Goal: Task Accomplishment & Management: Manage account settings

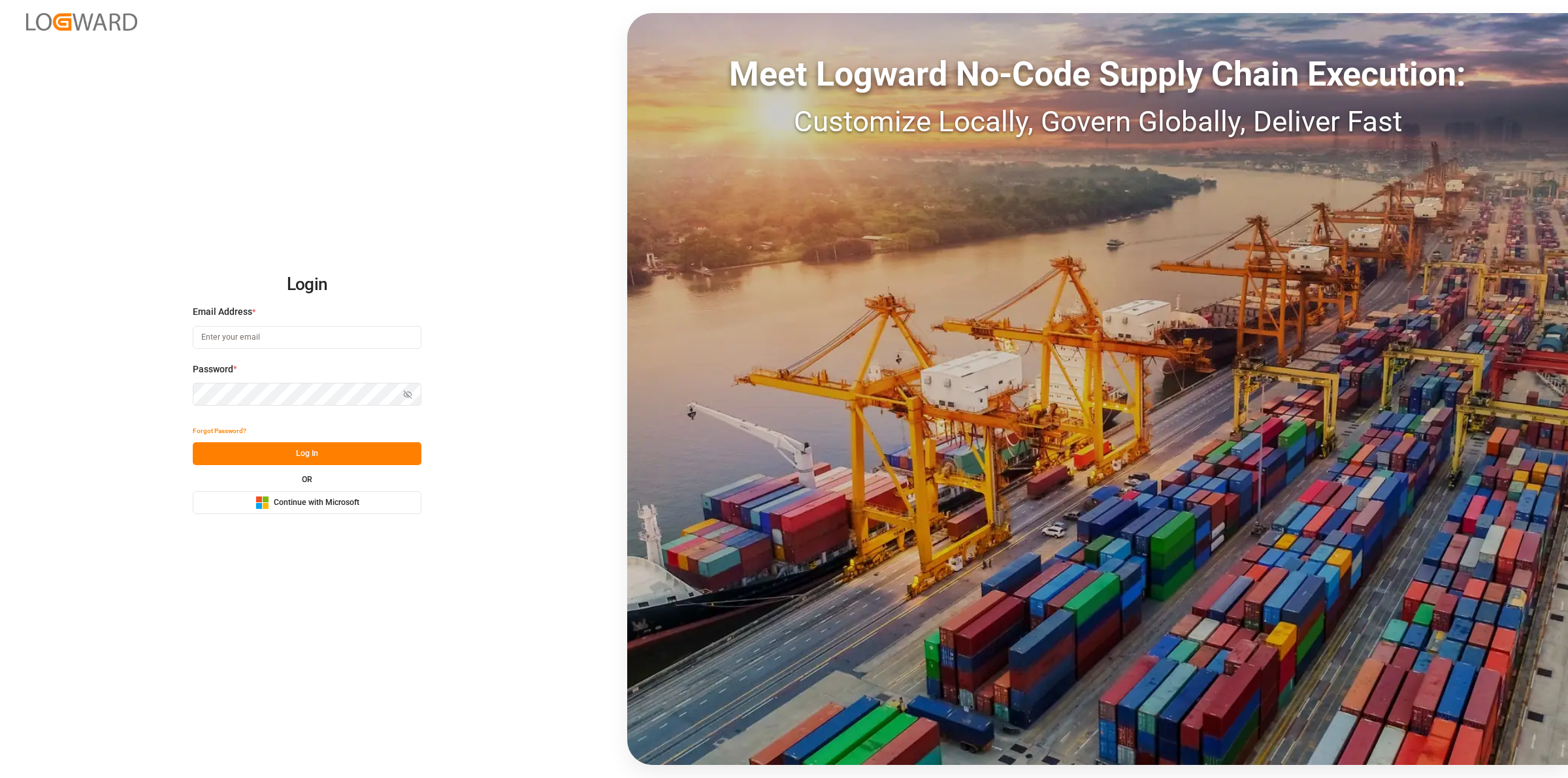
type input "[EMAIL_ADDRESS][DOMAIN_NAME]"
click at [335, 455] on button "Log In" at bounding box center [306, 454] width 228 height 23
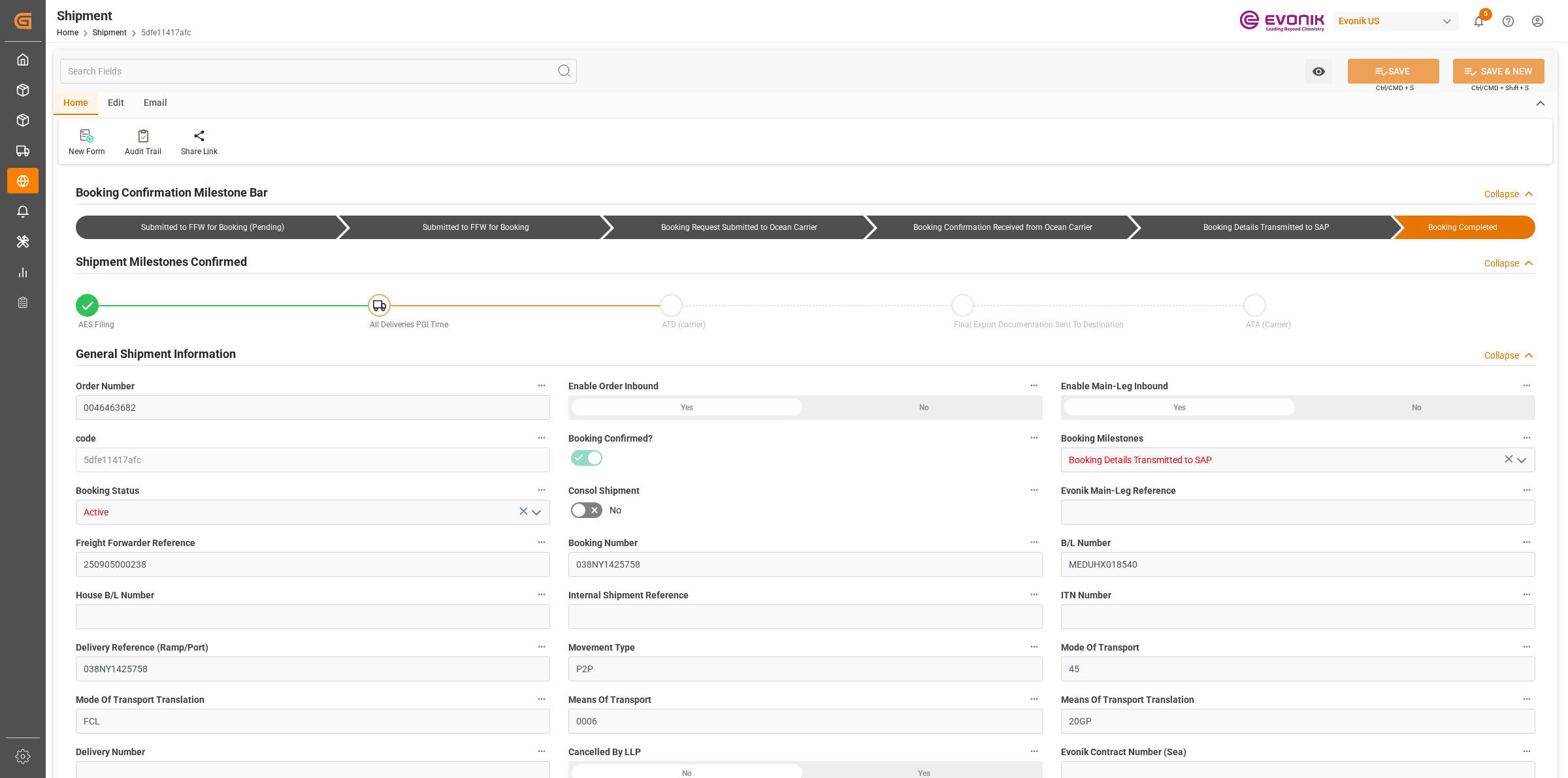
type input "0046463682"
type input "5dfe11417afc"
type input "Booking Details Transmitted to SAP"
type input "Active"
type input "250905000238"
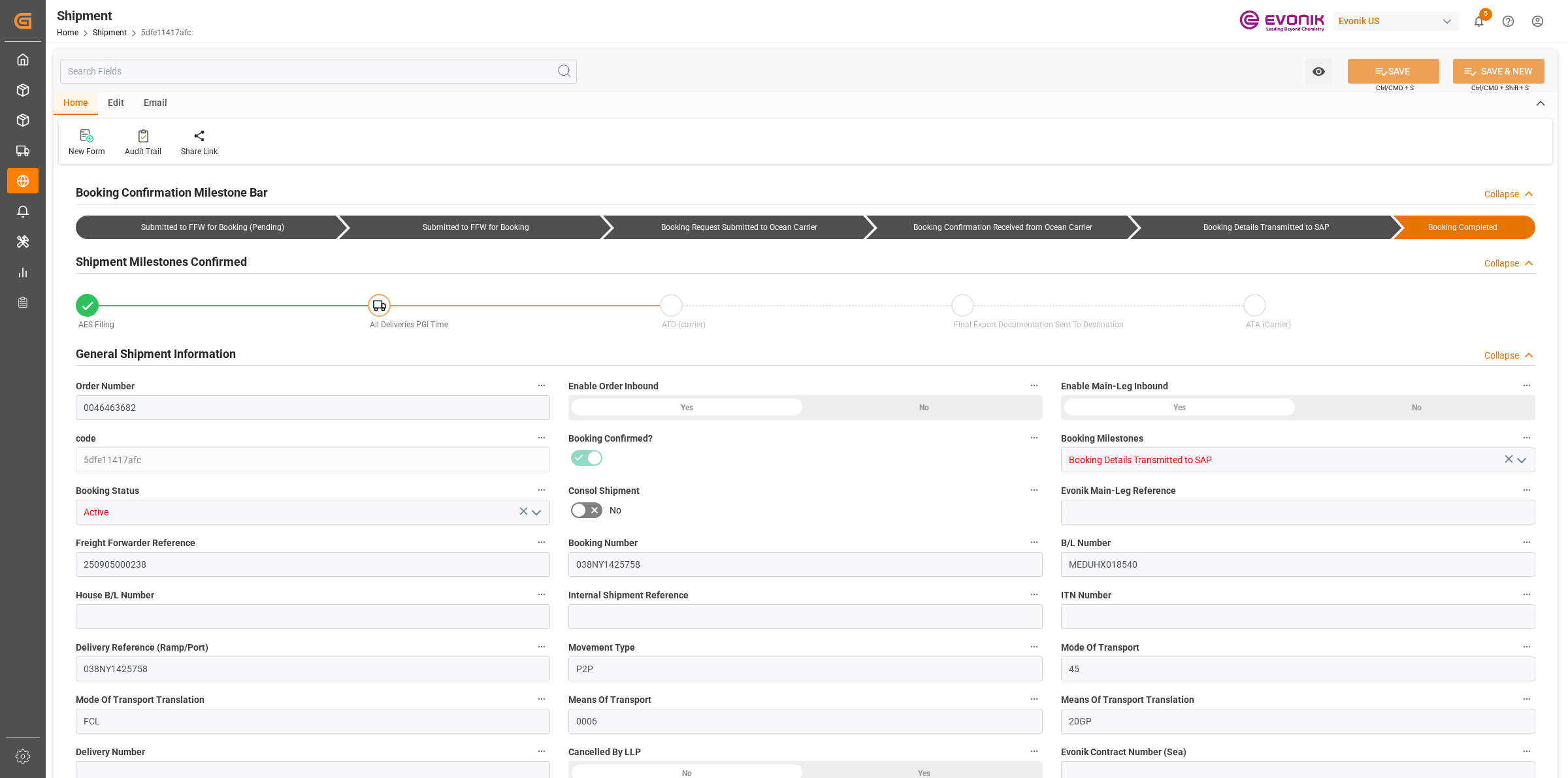
type input "038NY1425758"
type input "MEDUHX018540"
type input "038NY1425758"
type input "P2P"
type input "45"
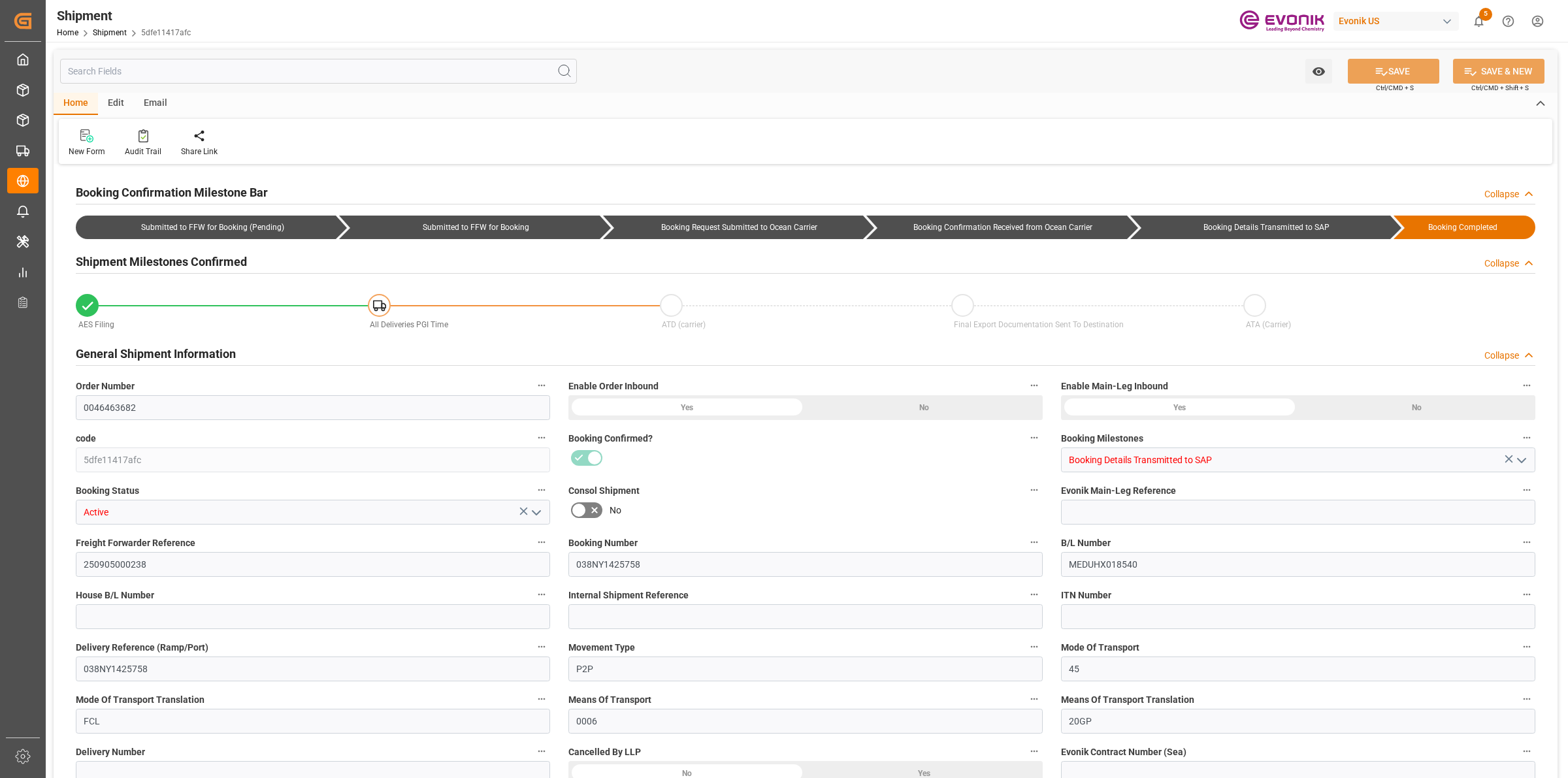
type input "FCL"
type input "0006"
type input "20GP"
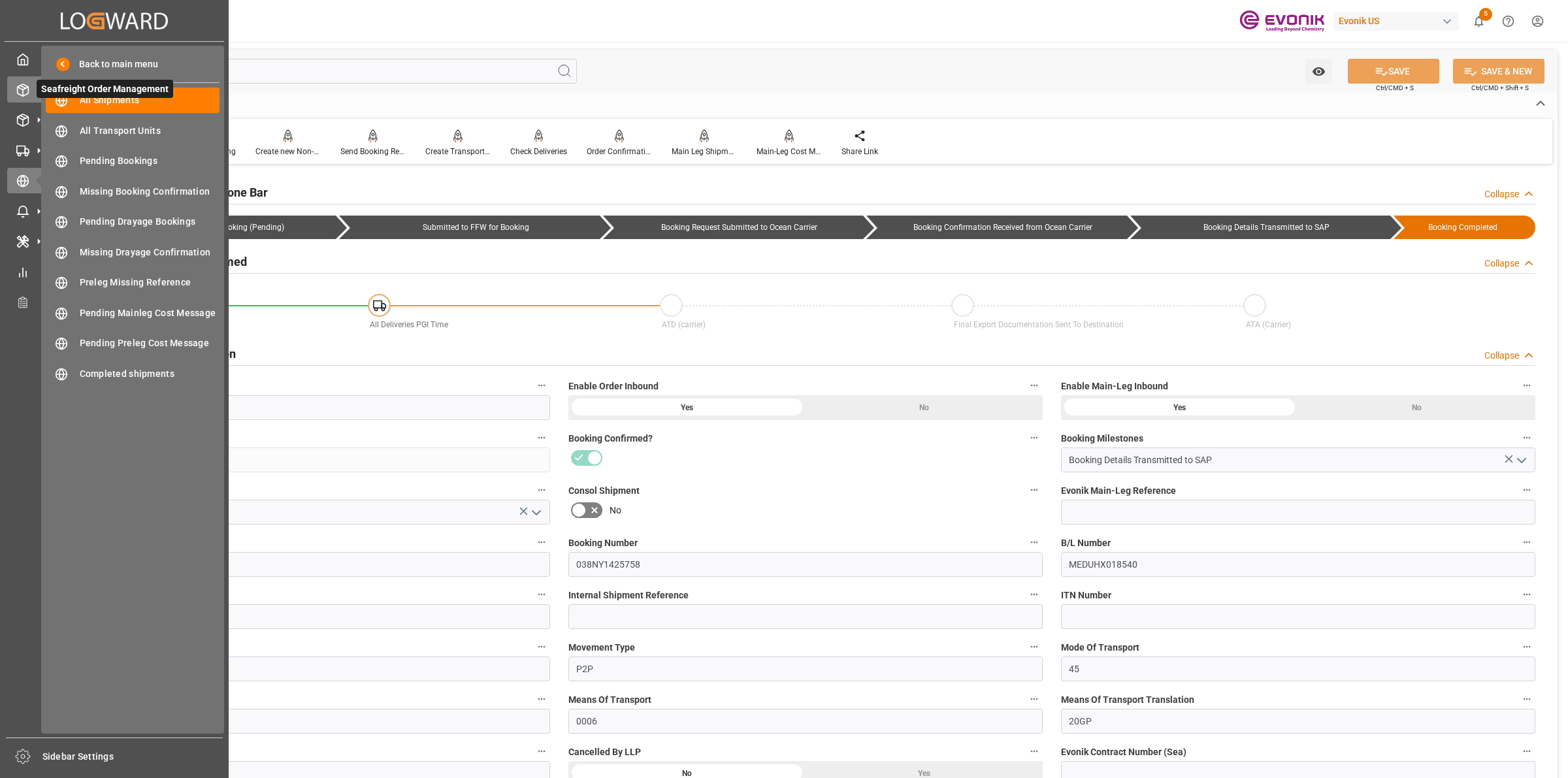
click at [16, 87] on icon at bounding box center [22, 89] width 13 height 13
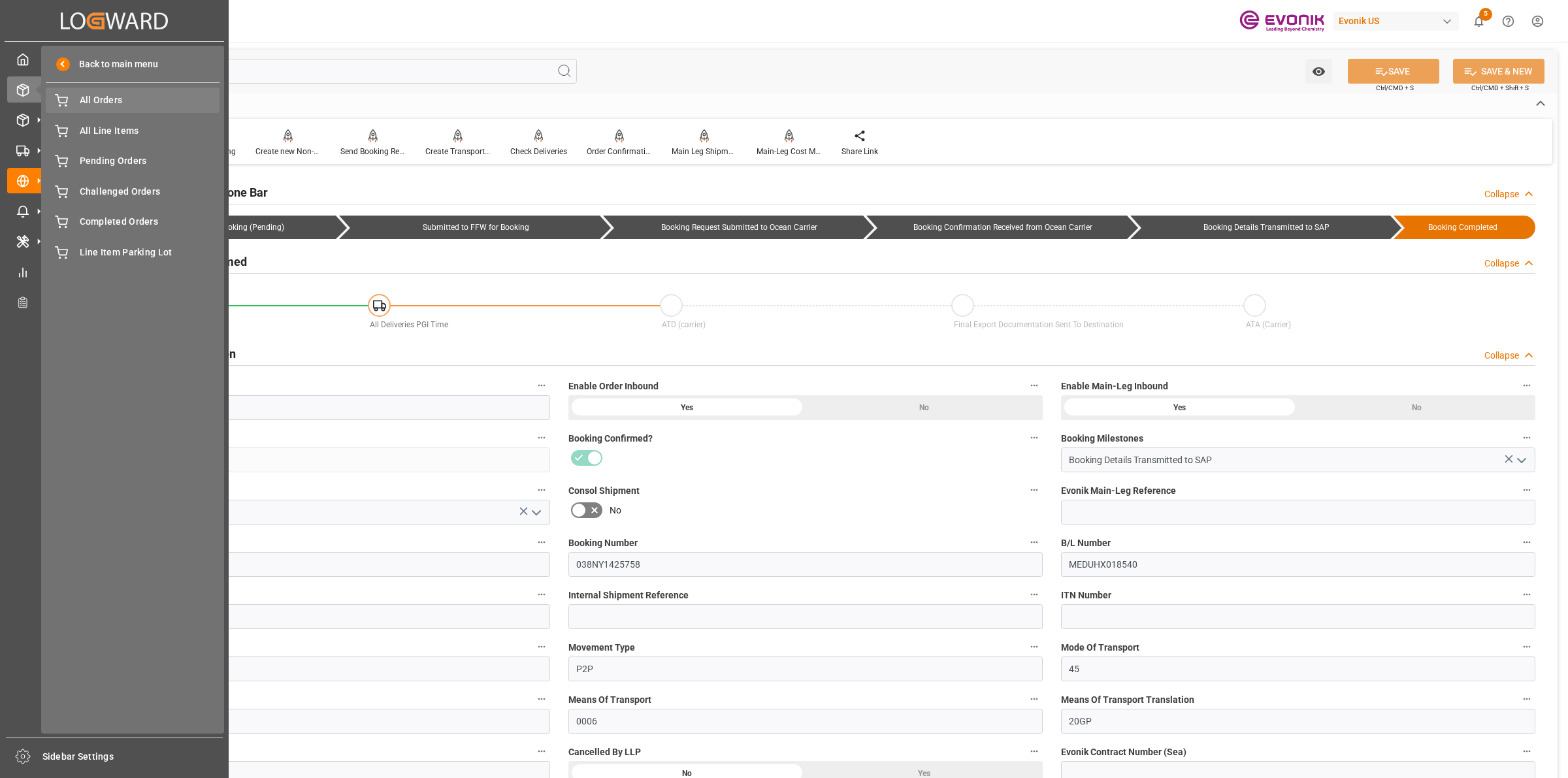
click at [112, 98] on span "All Orders" at bounding box center [150, 100] width 141 height 14
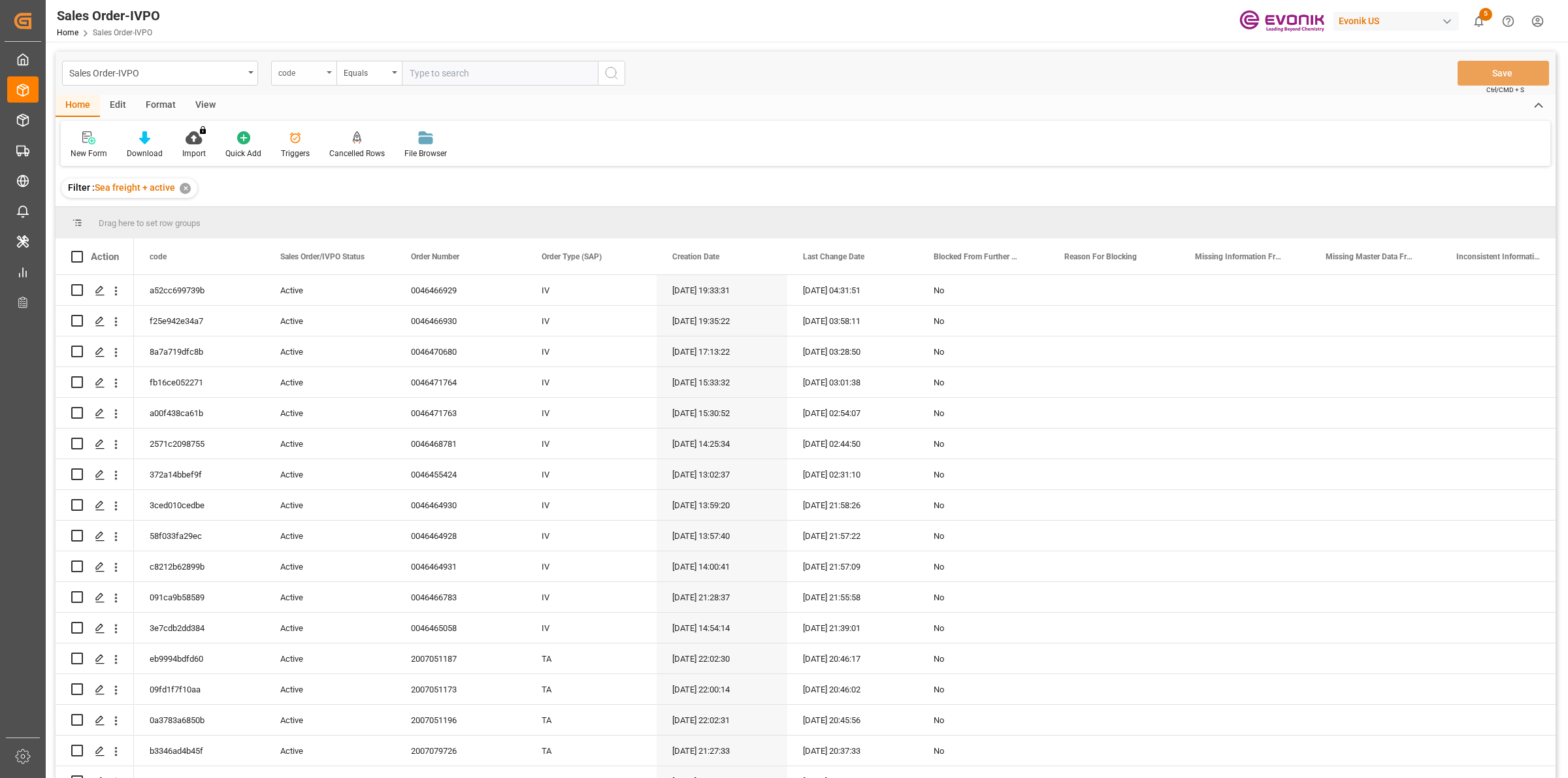
click at [324, 63] on div "code" at bounding box center [304, 73] width 66 height 25
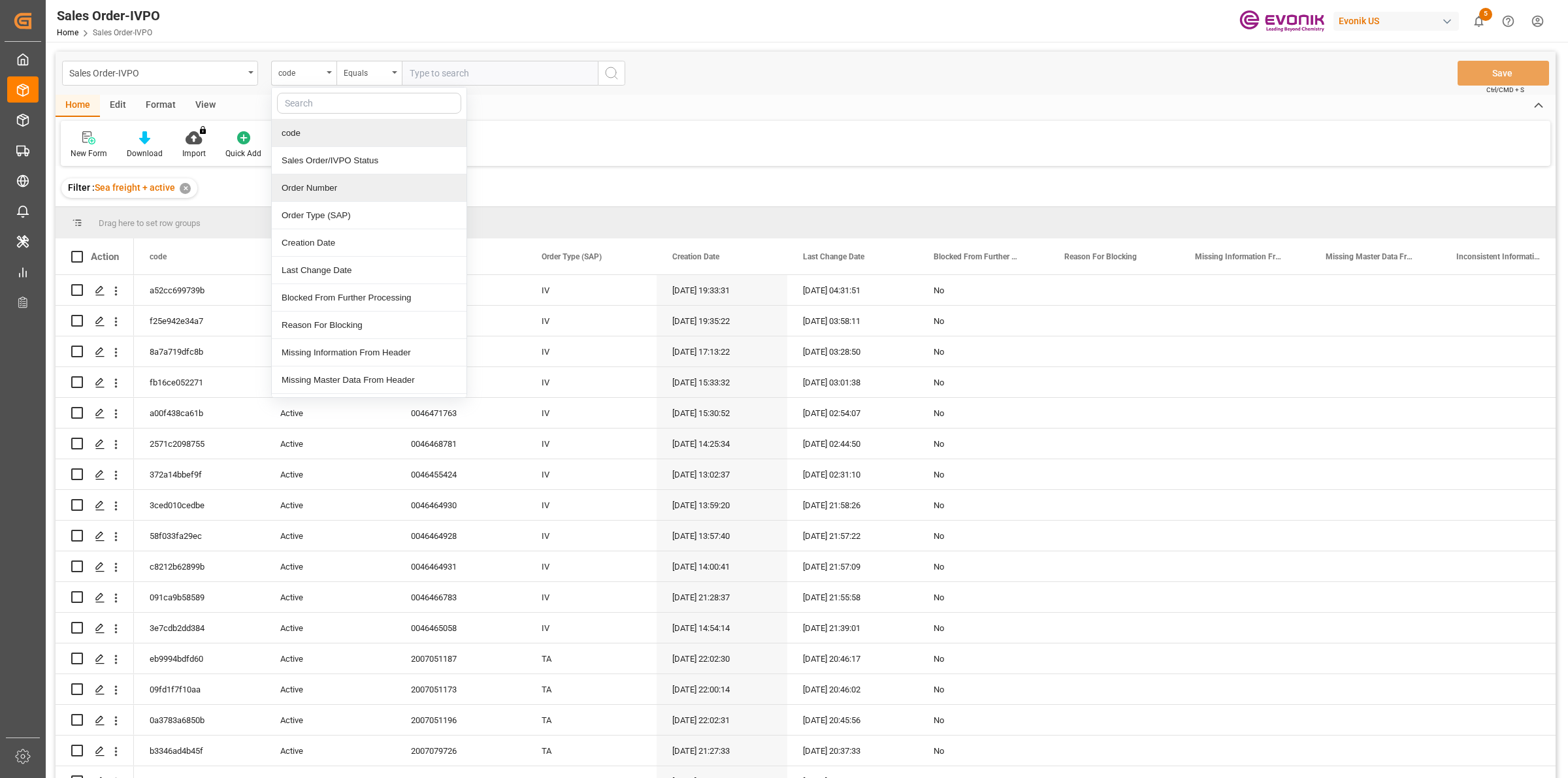
click at [324, 186] on div "Order Number" at bounding box center [369, 188] width 195 height 27
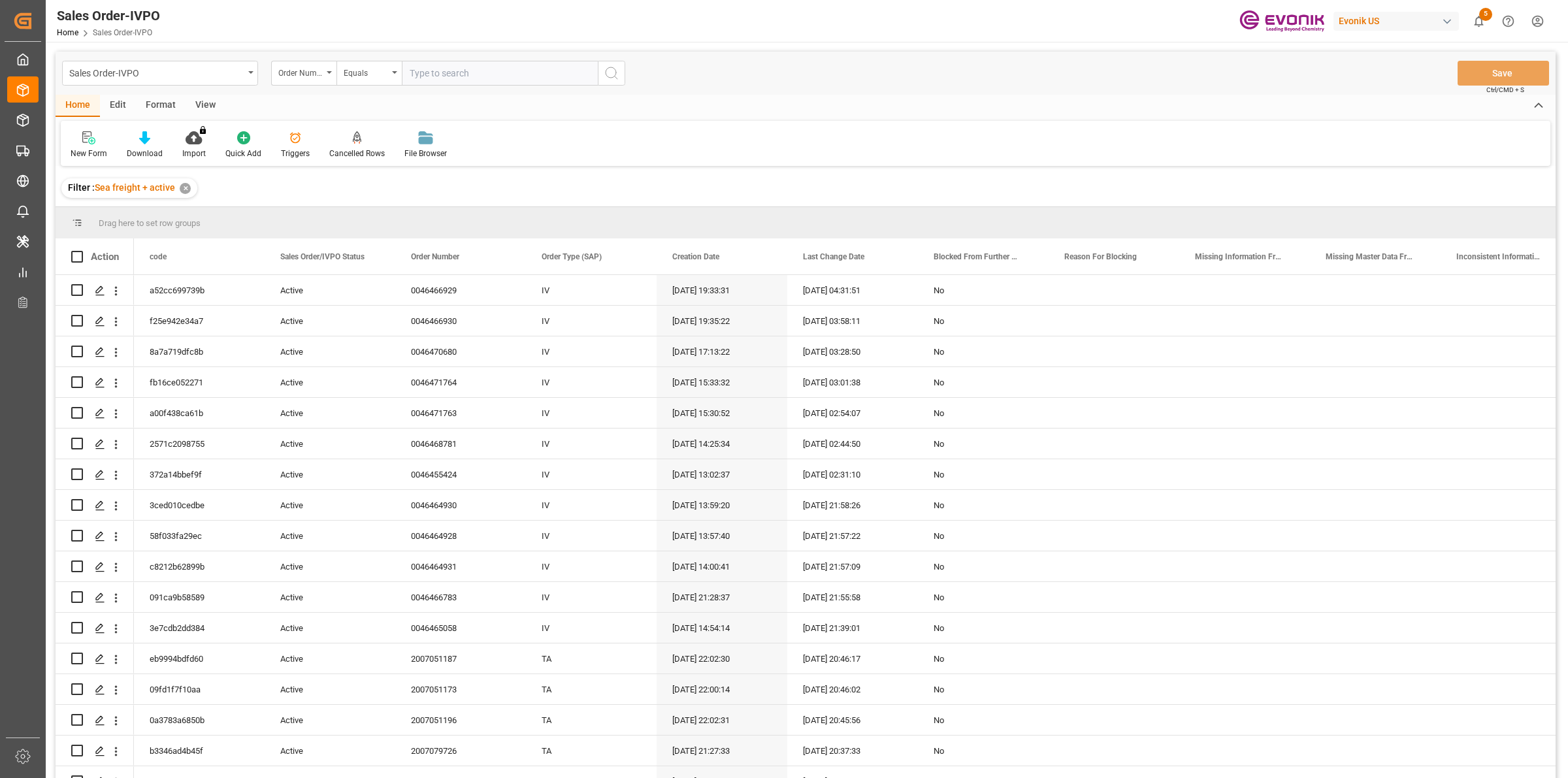
click at [446, 73] on input "text" at bounding box center [499, 73] width 196 height 25
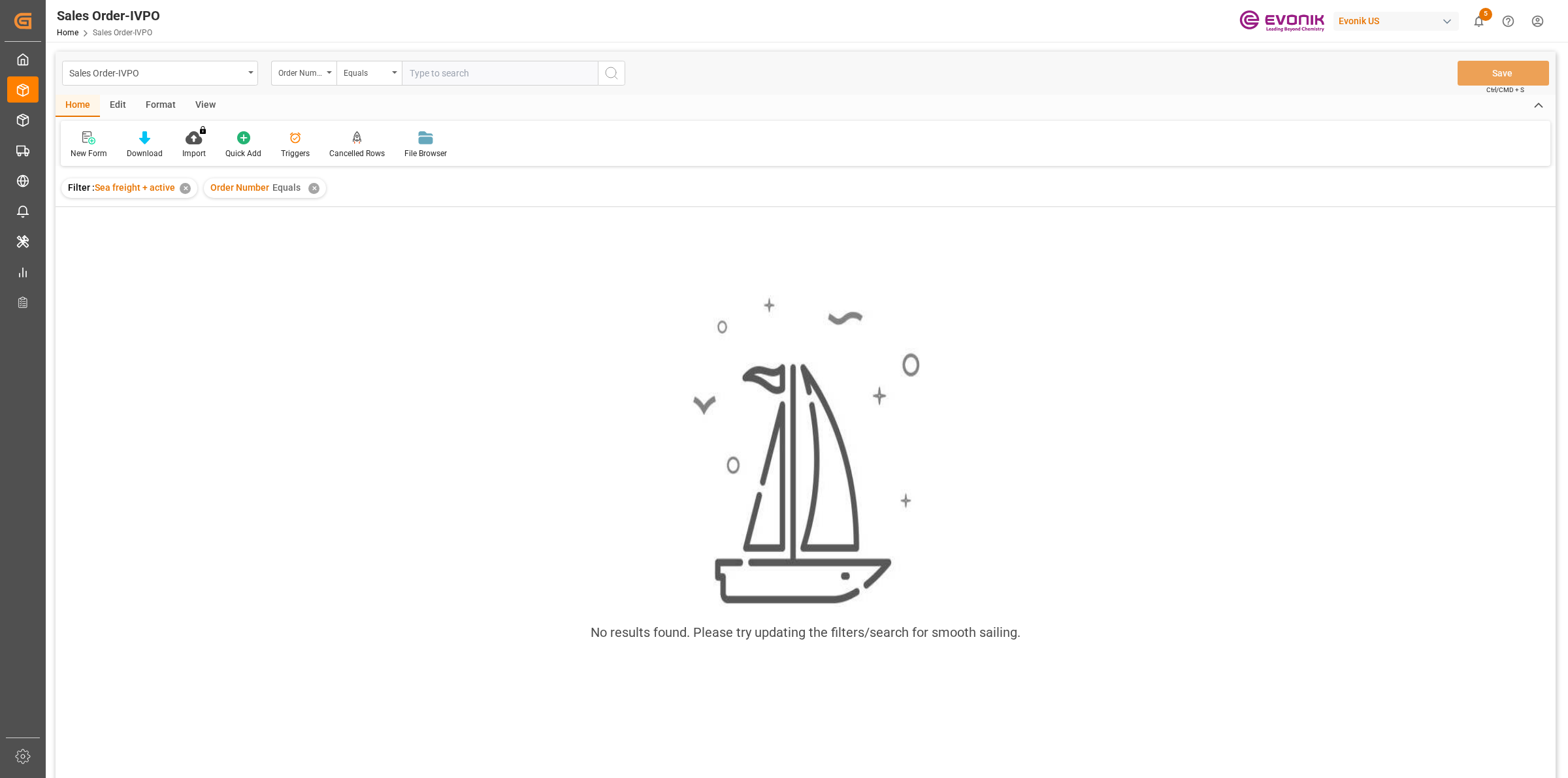
click at [309, 187] on div "✕" at bounding box center [314, 189] width 11 height 11
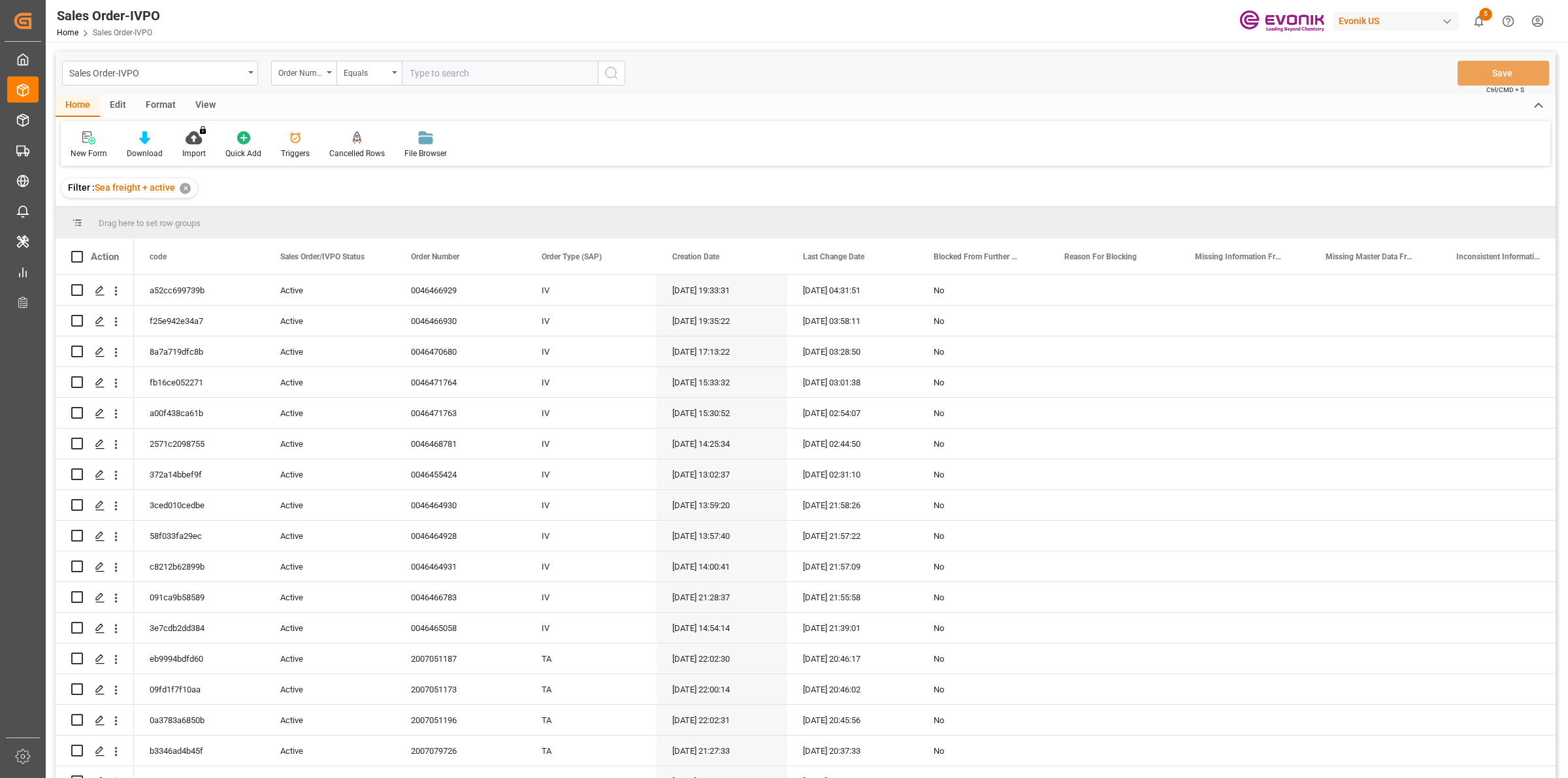
click at [474, 73] on input "text" at bounding box center [499, 73] width 196 height 25
paste input "2007104230"
type input "2007104230"
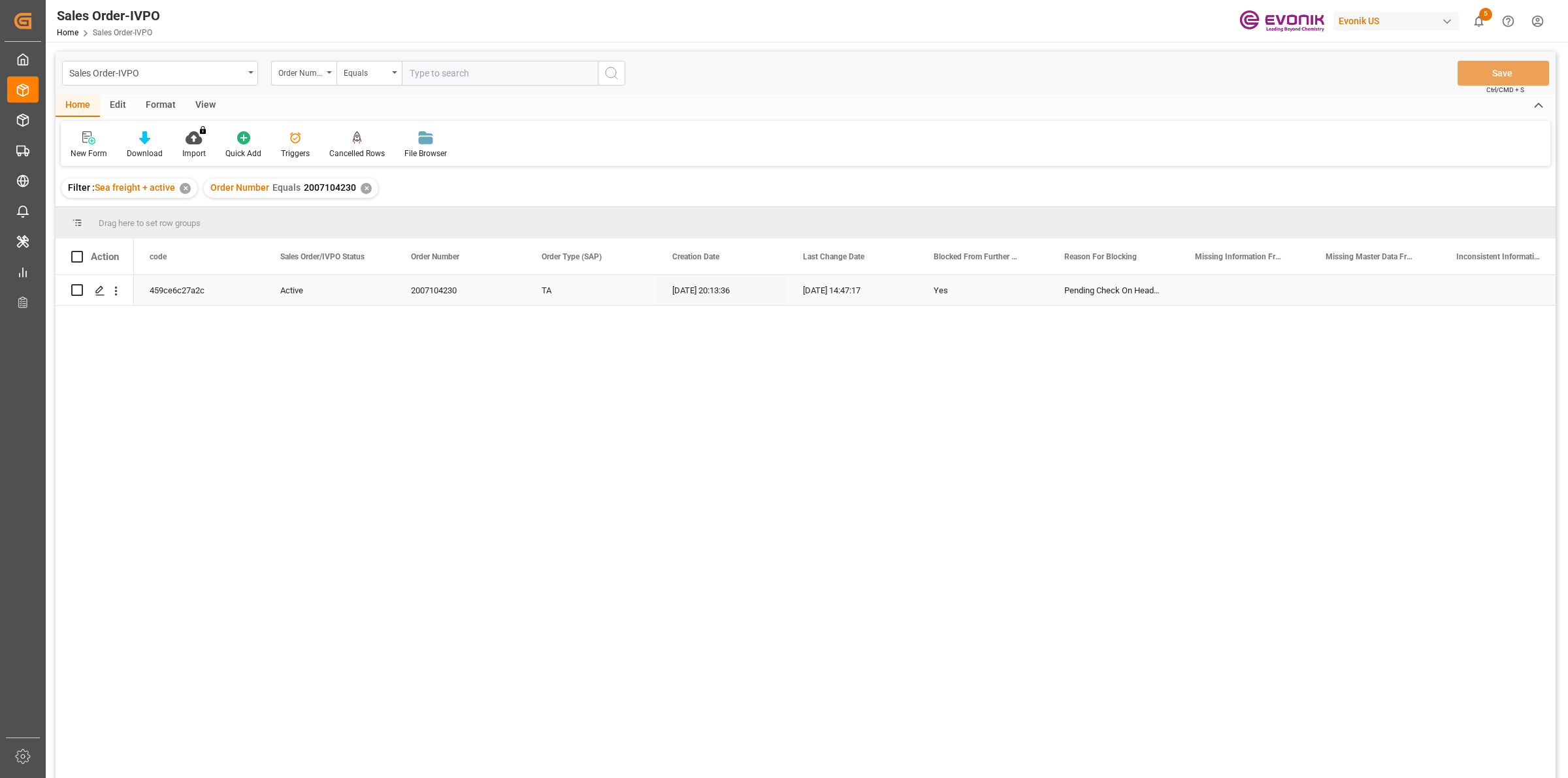
click at [300, 354] on div "459ce6c27a2c Active 2007104230 TA [DATE] 20:13:36 [DATE] 14:47:17 Yes Pending C…" at bounding box center [844, 531] width 1421 height 512
click at [93, 282] on div "Press SPACE to select this row." at bounding box center [99, 291] width 20 height 24
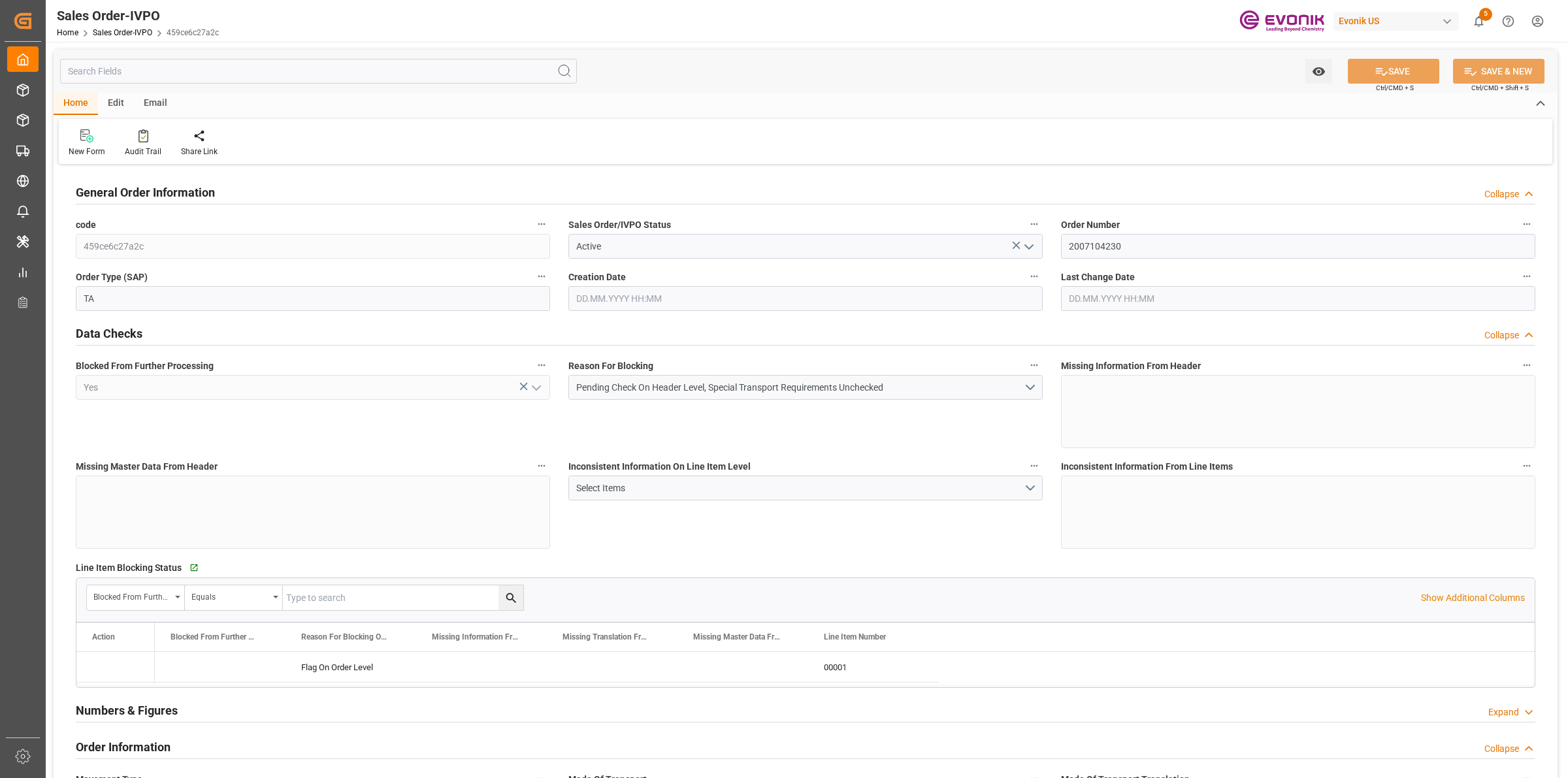
type input "BEANR"
type input "0"
type input "1"
type input "4842"
type input "[DATE] 20:13"
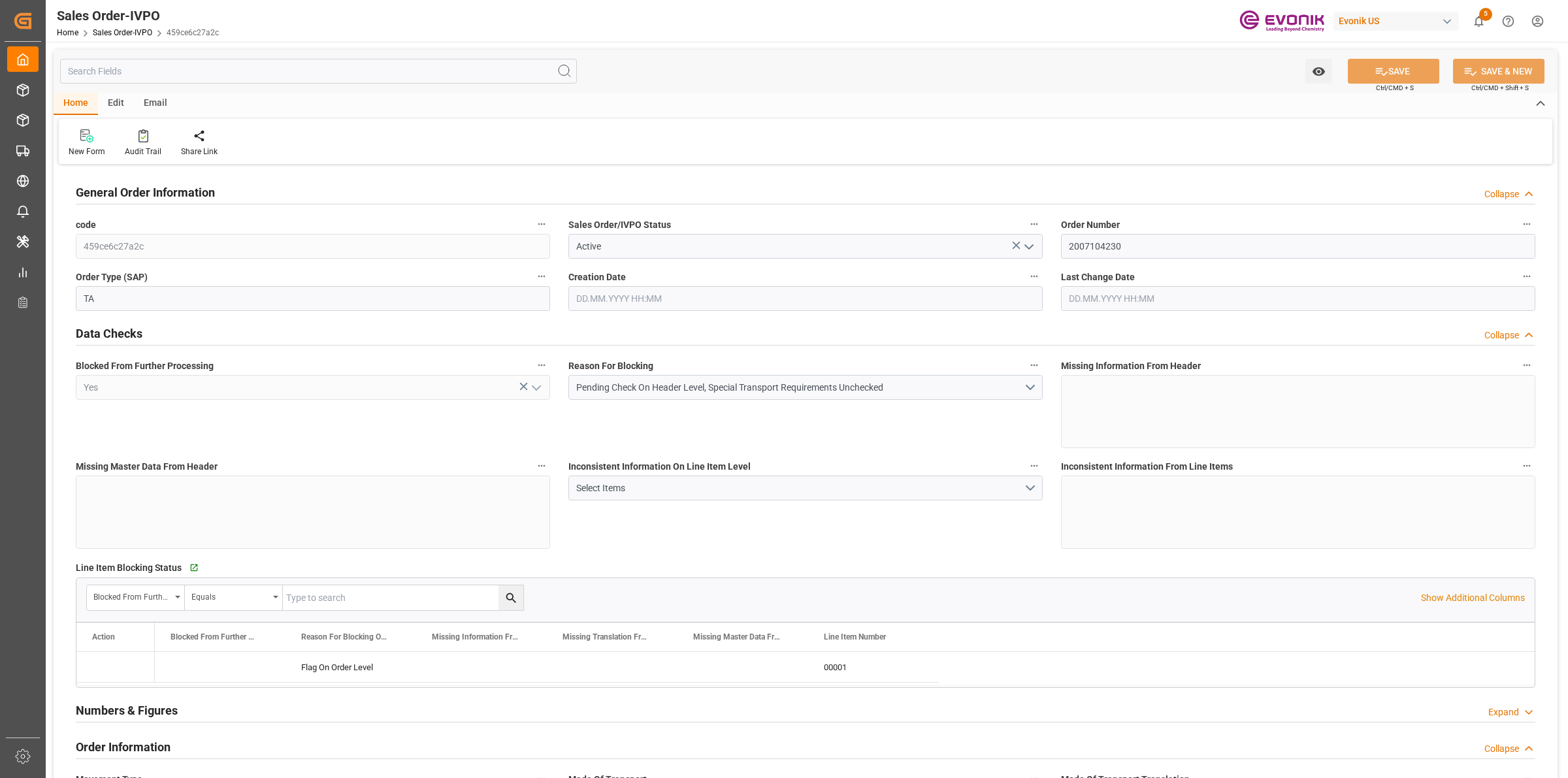
type input "[DATE] 14:47"
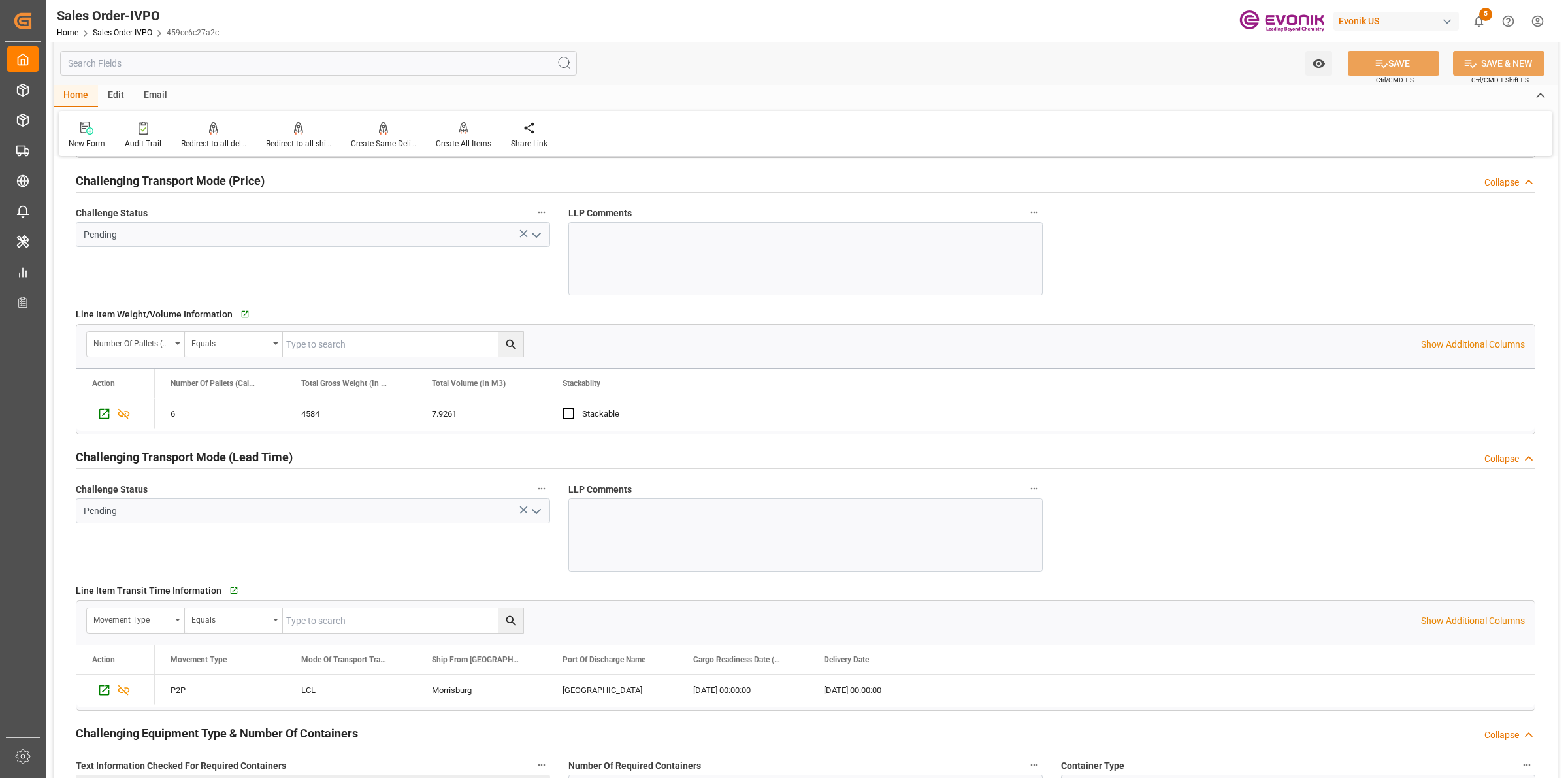
scroll to position [1551, 0]
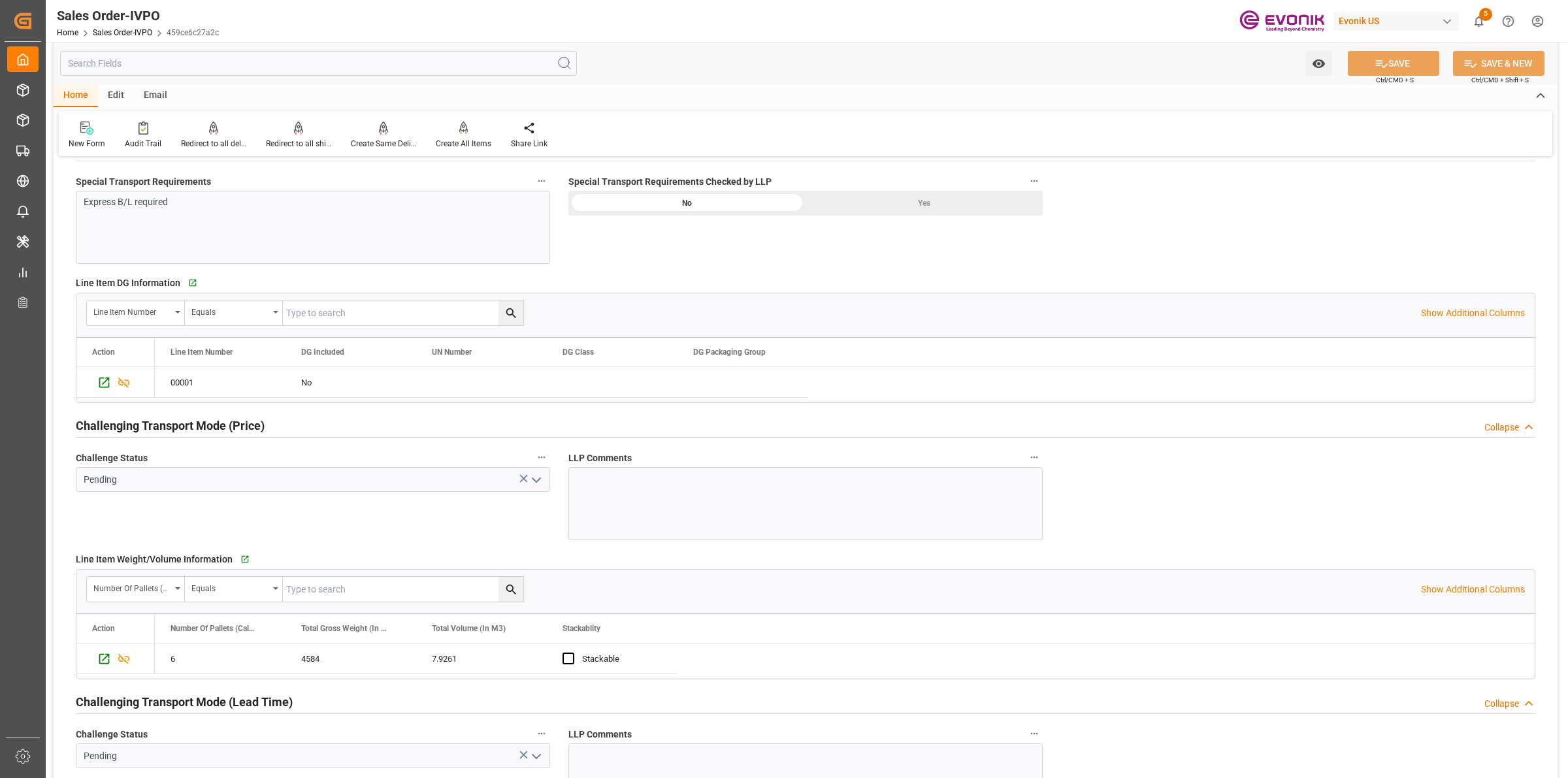
click at [929, 192] on div "Yes" at bounding box center [924, 203] width 237 height 25
click at [540, 479] on polyline "open menu" at bounding box center [536, 479] width 8 height 4
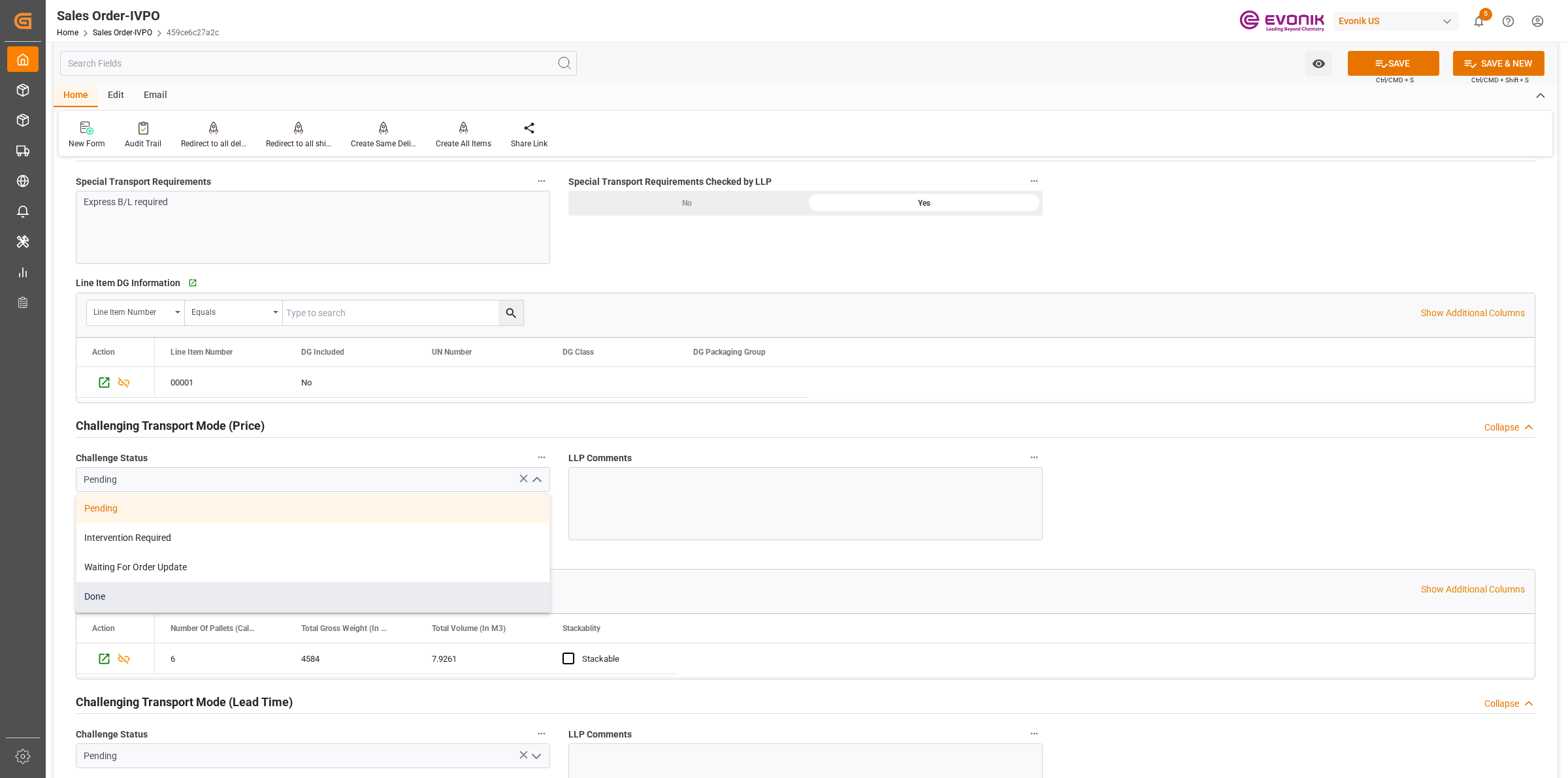
click at [126, 598] on div "Done" at bounding box center [312, 596] width 473 height 29
type input "Done"
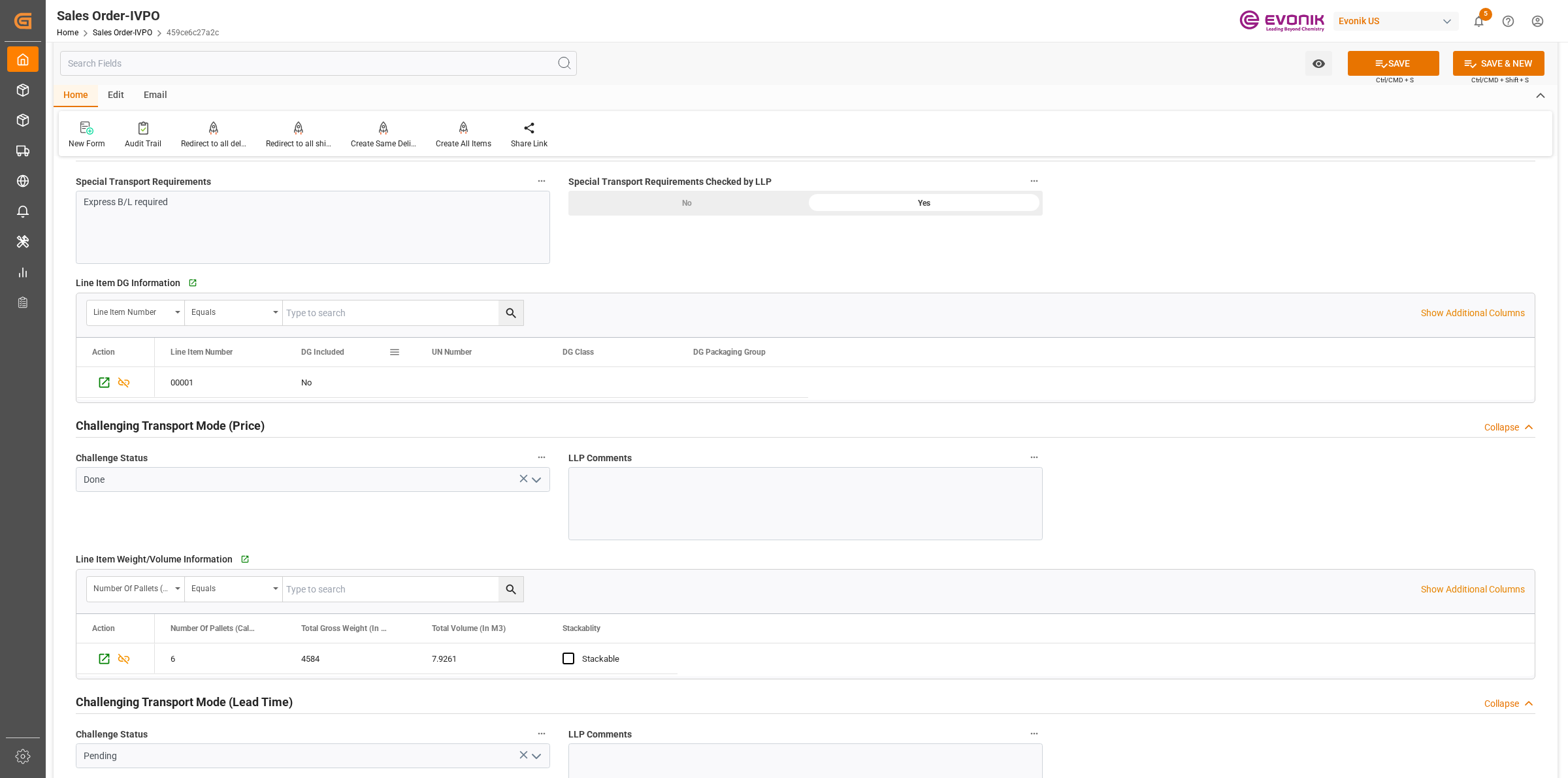
scroll to position [1796, 0]
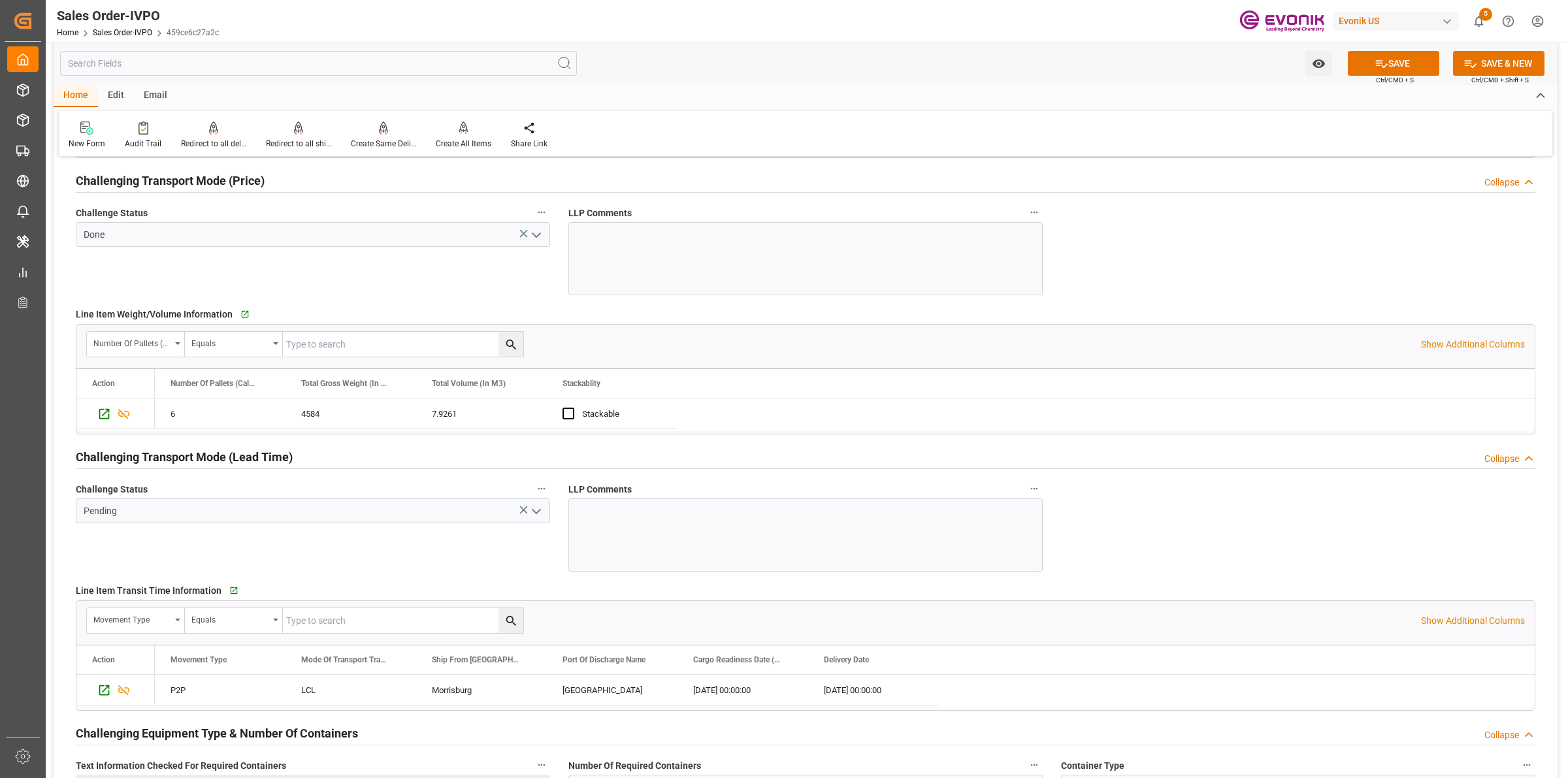
click at [537, 237] on polyline "open menu" at bounding box center [536, 234] width 8 height 4
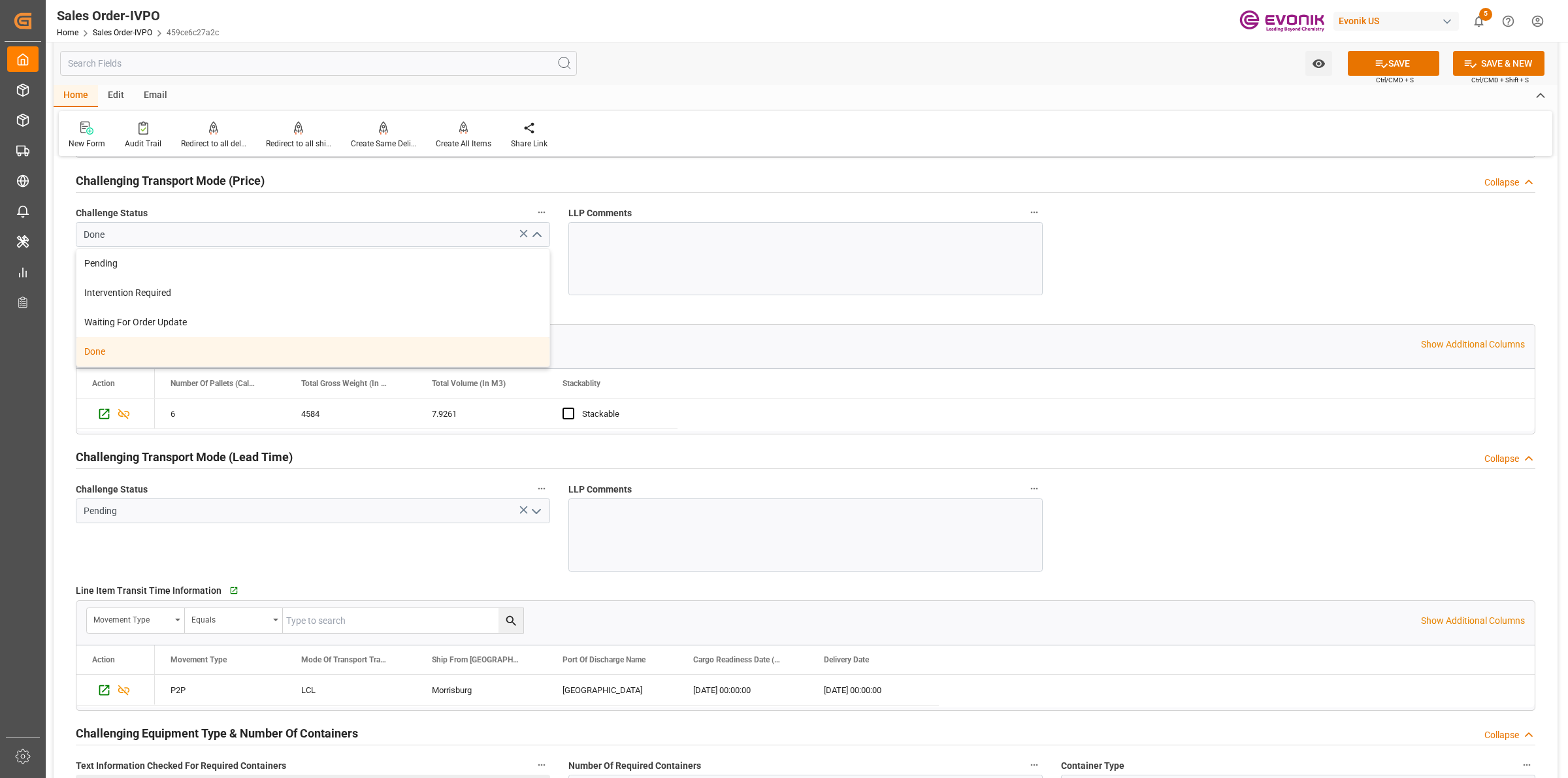
click at [289, 550] on div "Challenge Status Pending" at bounding box center [312, 526] width 493 height 101
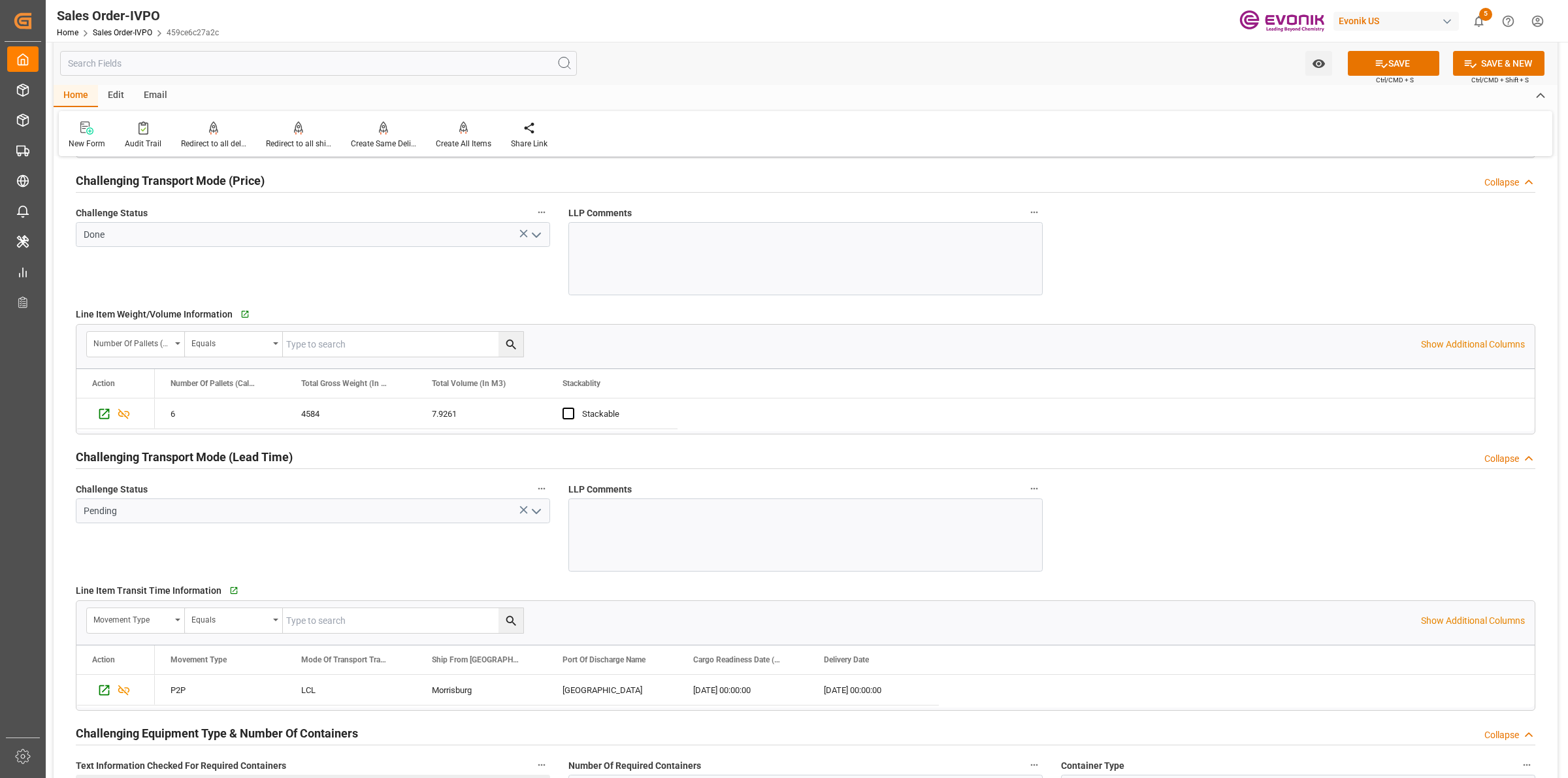
click at [538, 513] on polyline "open menu" at bounding box center [536, 511] width 8 height 4
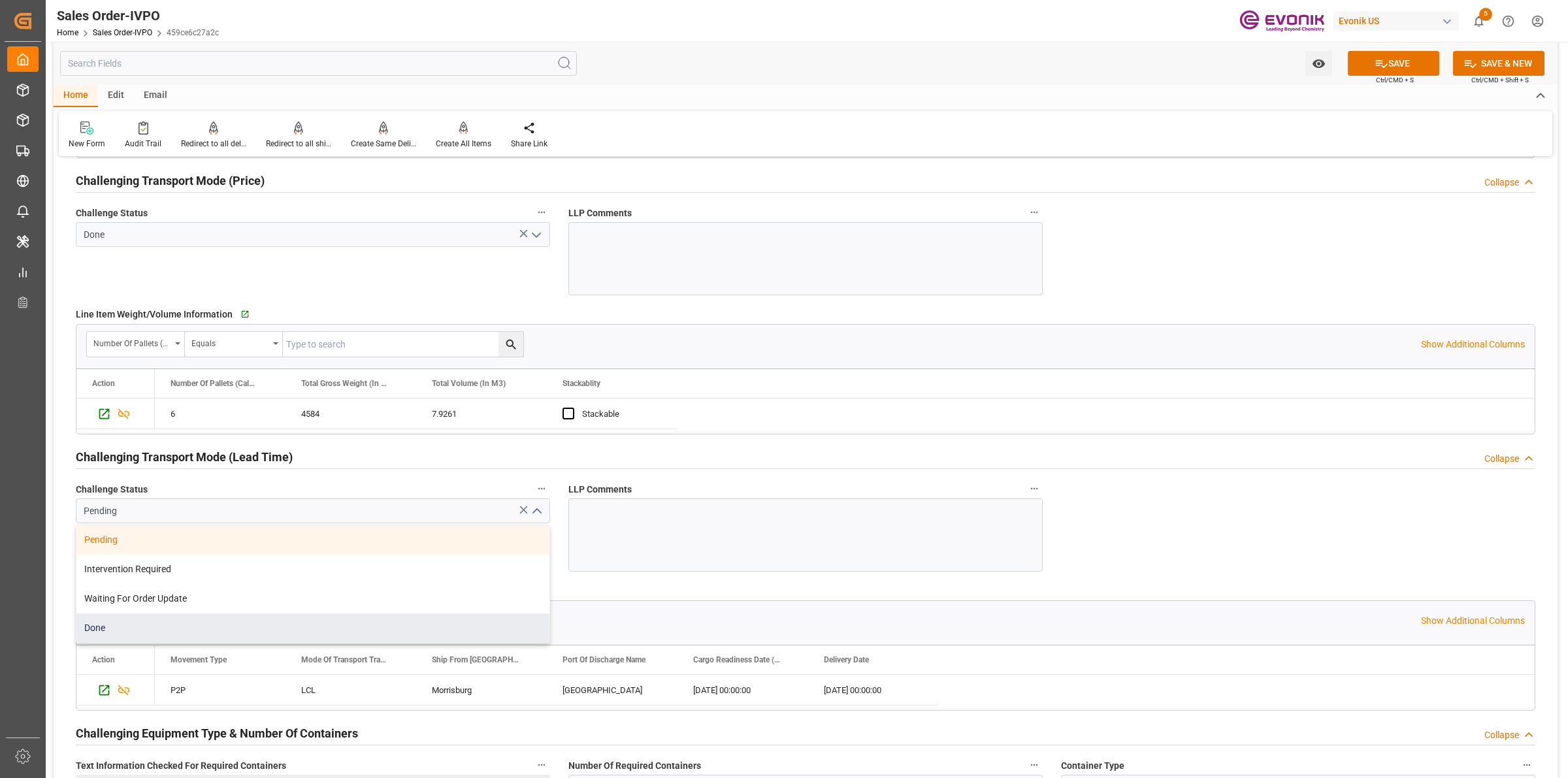
click at [144, 637] on div "Done" at bounding box center [312, 628] width 473 height 29
type input "Done"
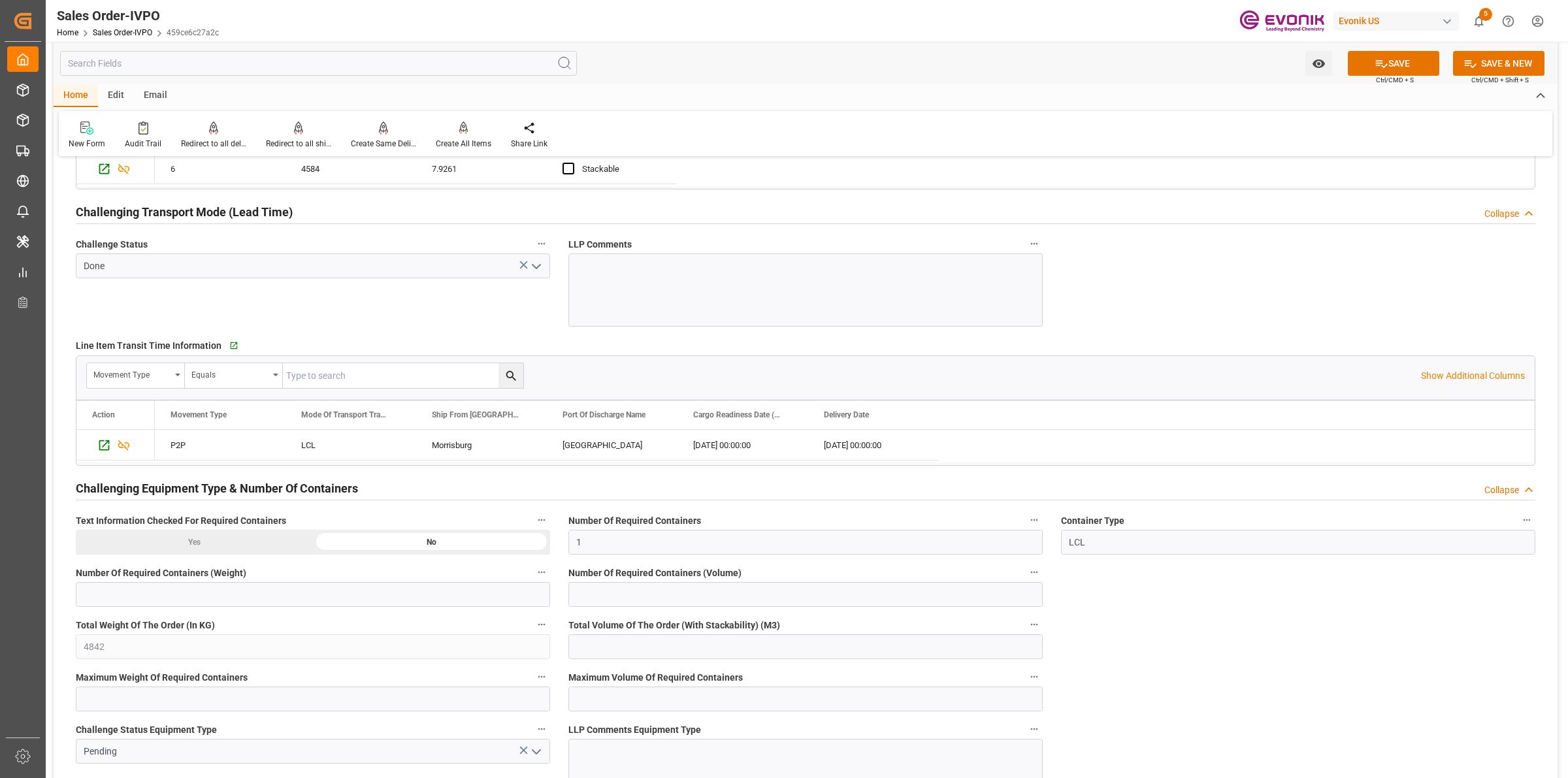
scroll to position [2368, 0]
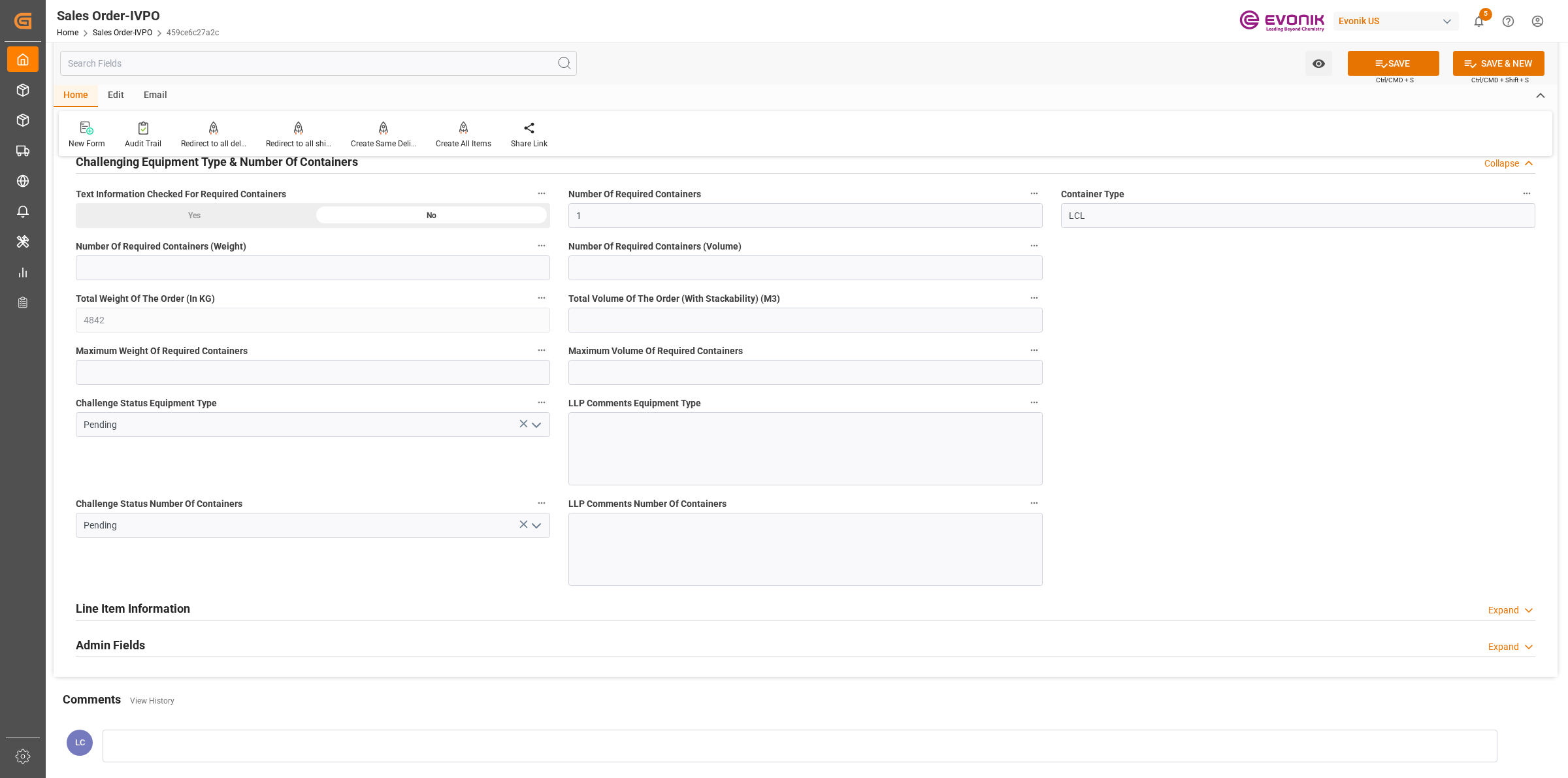
click at [534, 523] on icon "open menu" at bounding box center [536, 525] width 16 height 16
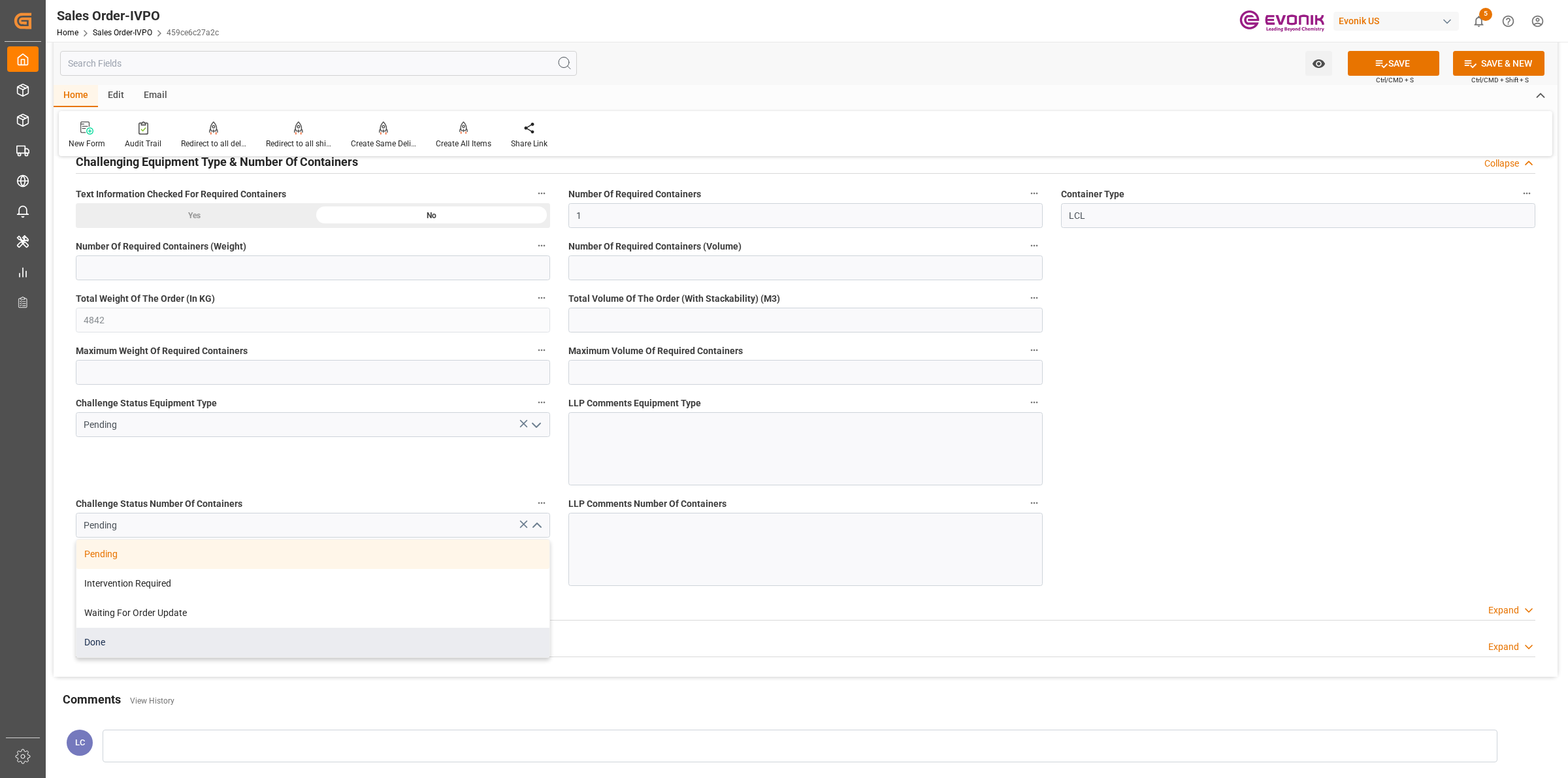
click at [132, 644] on div "Done" at bounding box center [312, 642] width 473 height 29
type input "Done"
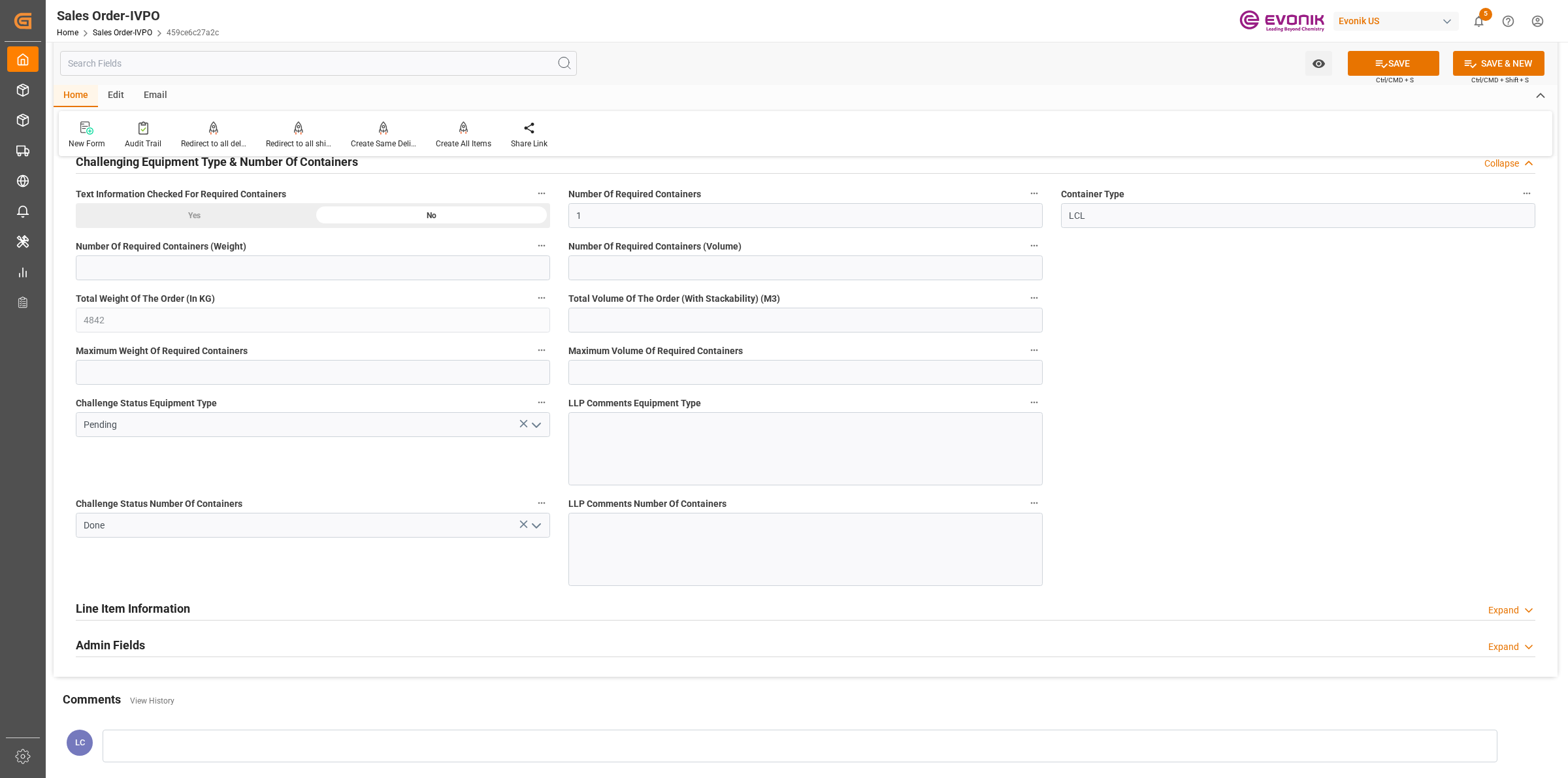
click at [540, 422] on icon "open menu" at bounding box center [536, 425] width 16 height 16
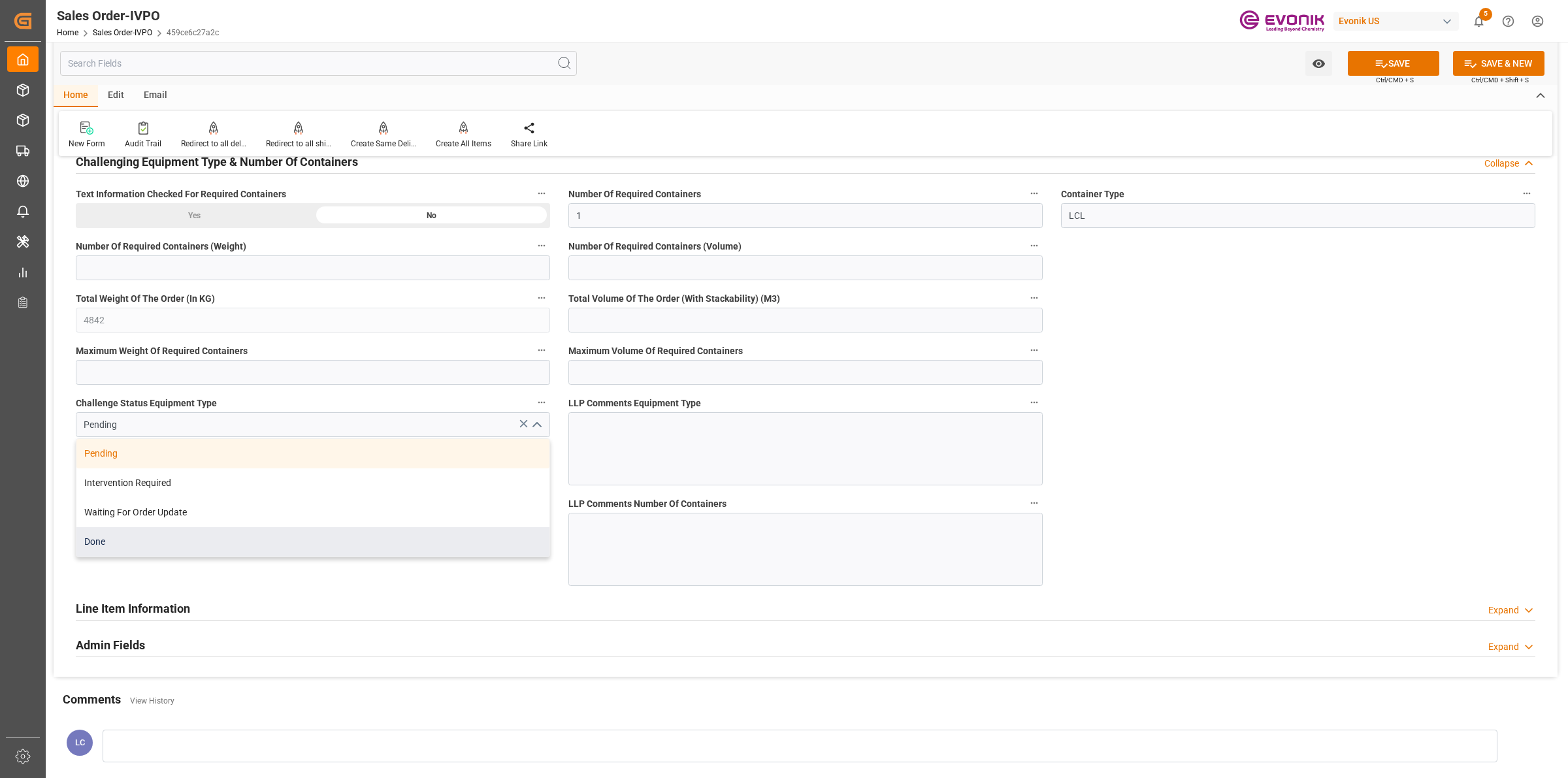
click at [108, 544] on div "Done" at bounding box center [312, 541] width 473 height 29
type input "Done"
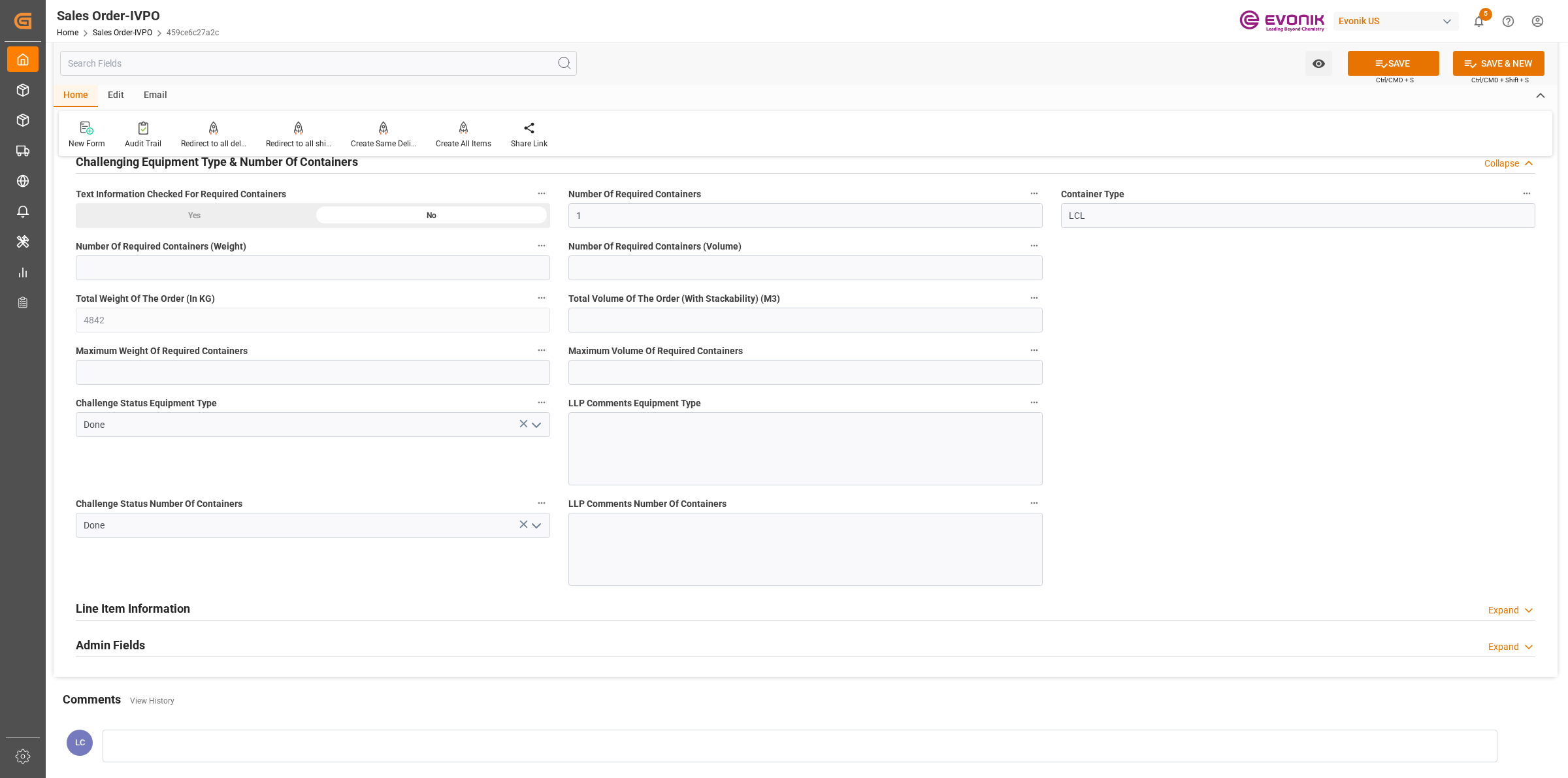
scroll to position [2204, 0]
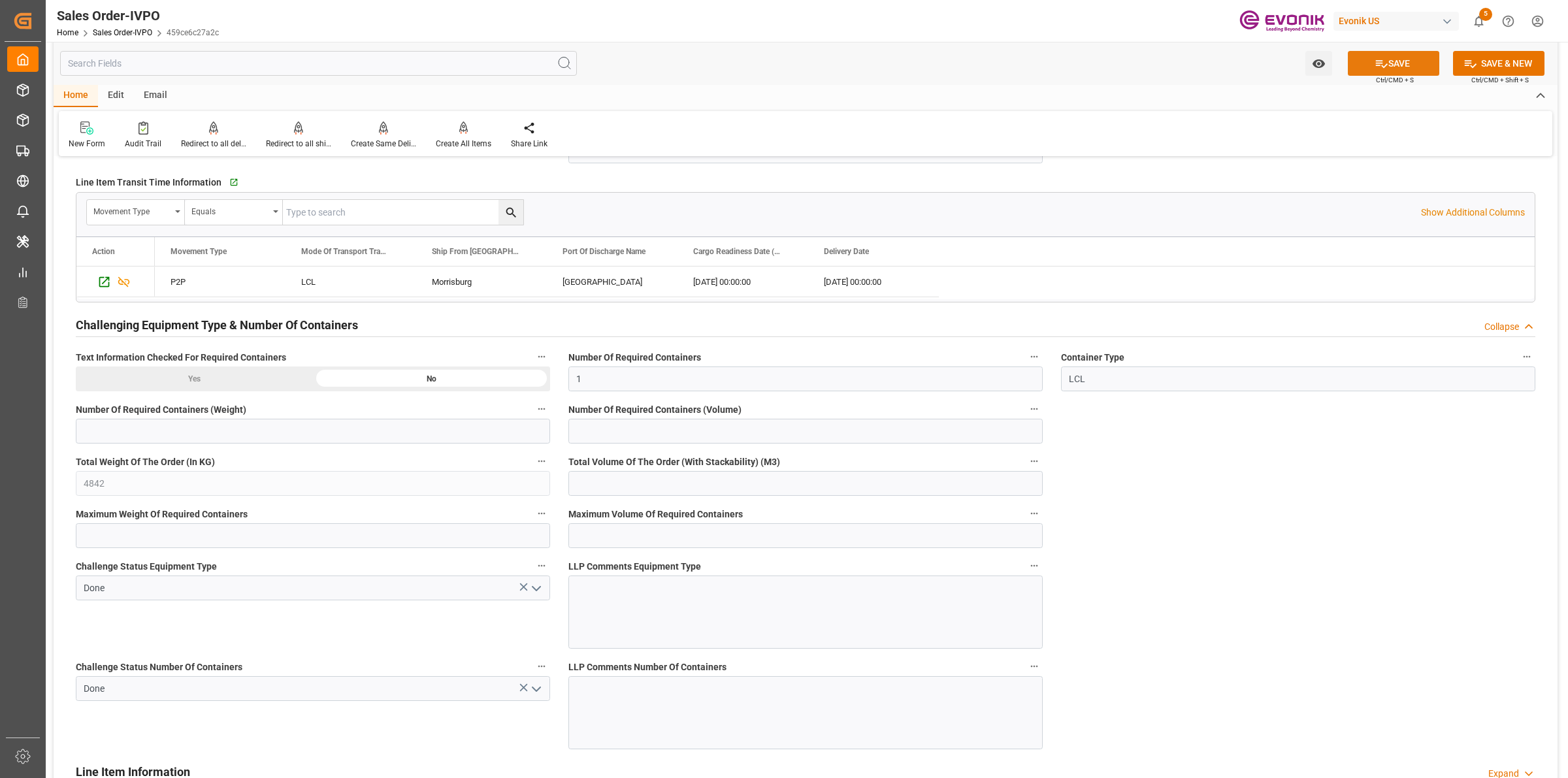
click at [1361, 66] on button "SAVE" at bounding box center [1394, 63] width 92 height 25
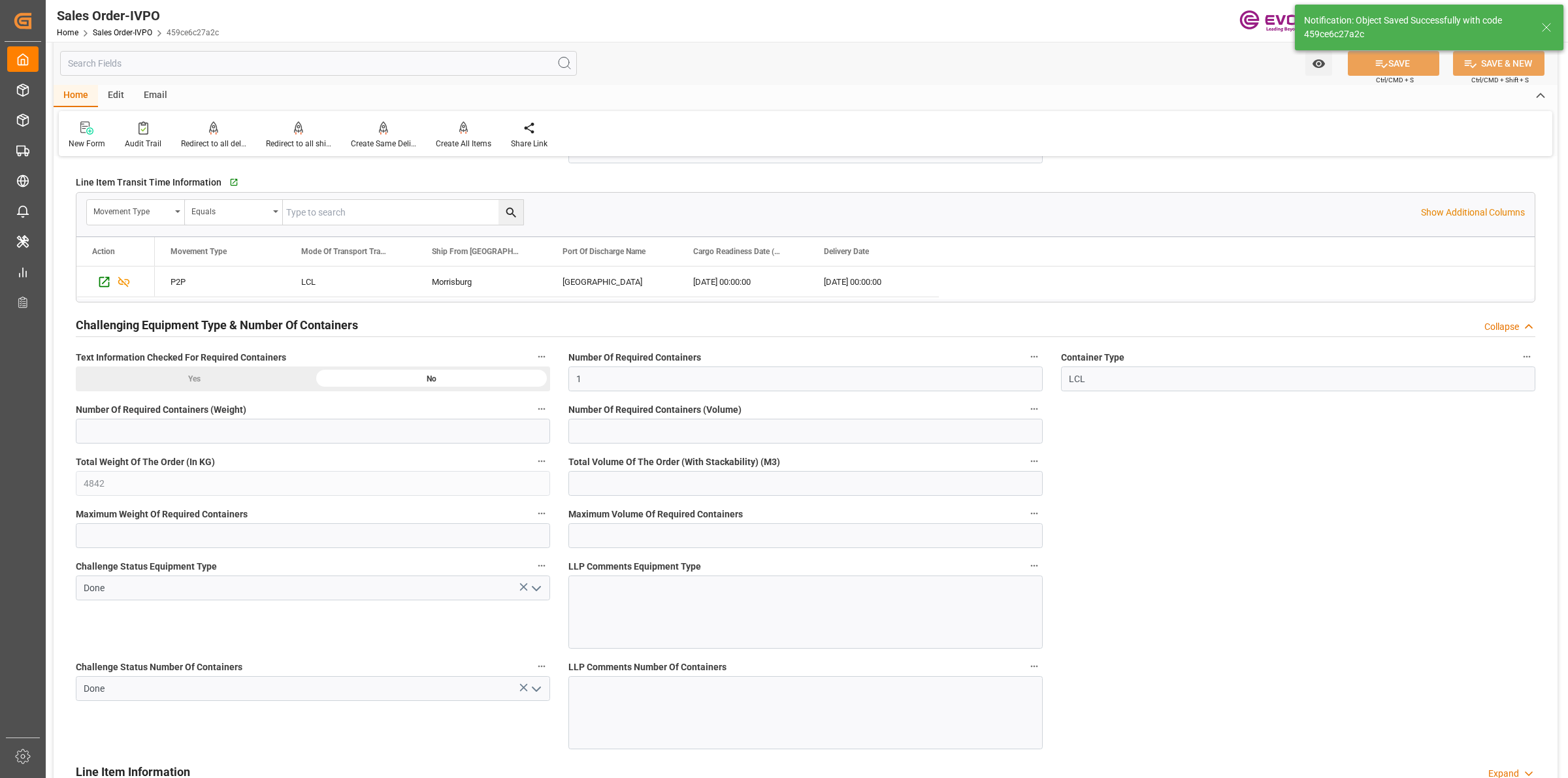
type input "[DATE] 05:42"
type input "No"
click at [453, 137] on div "Create All Items" at bounding box center [464, 143] width 56 height 11
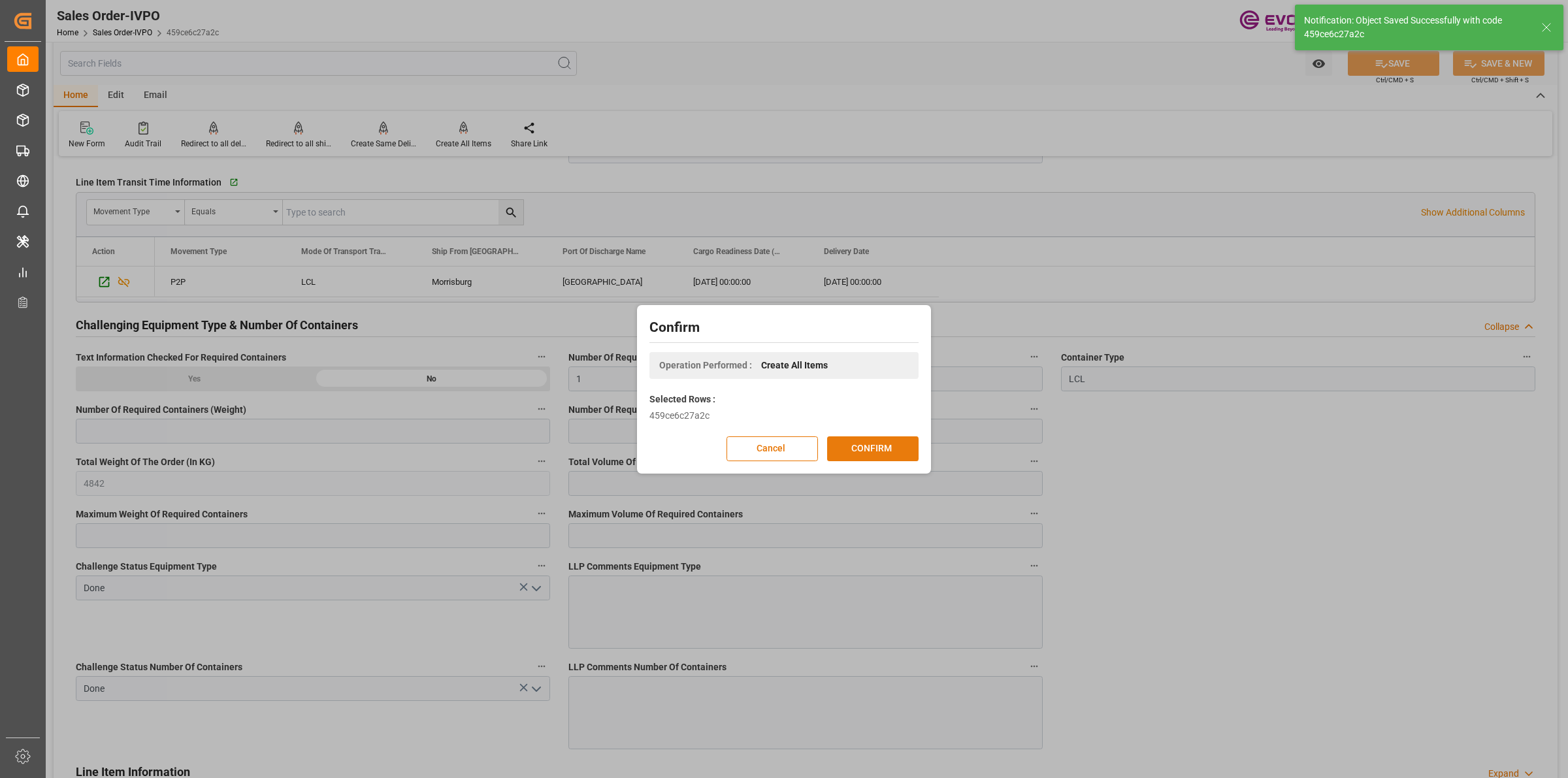
click at [876, 454] on button "CONFIRM" at bounding box center [873, 448] width 92 height 25
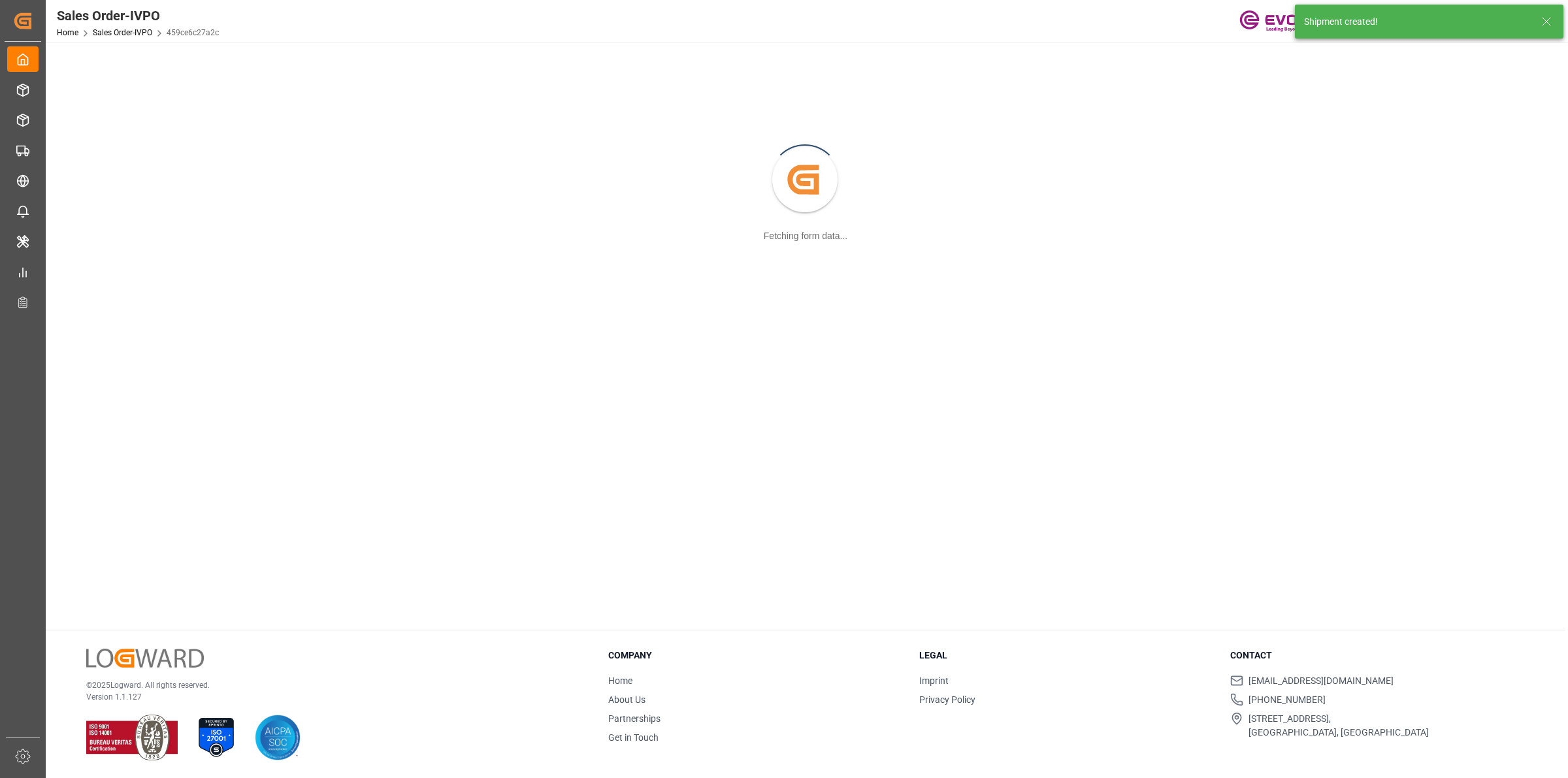
scroll to position [141, 0]
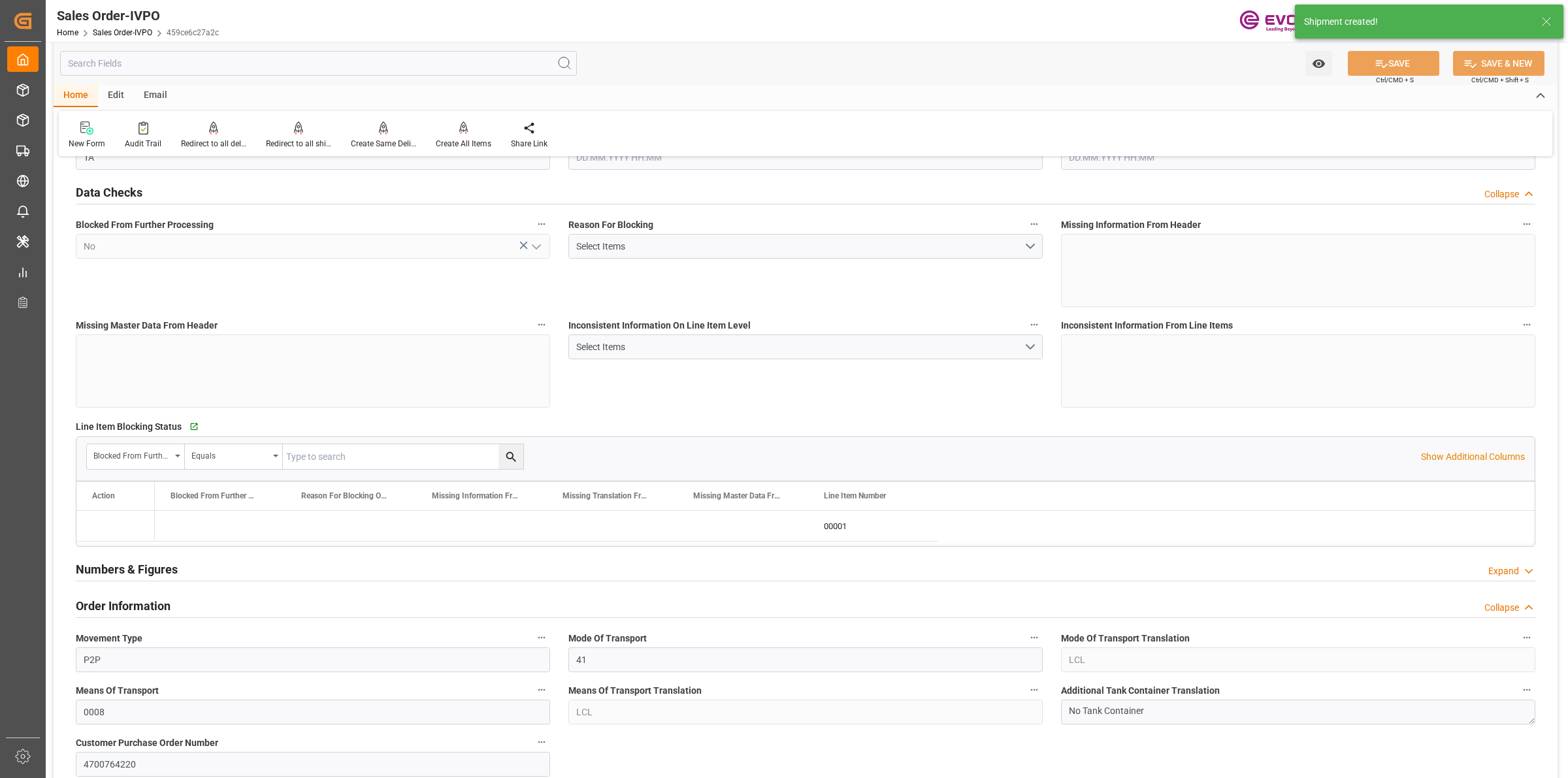
type input "BEANR"
type input "0"
type input "1"
type input "4842"
type input "[DATE] 20:13"
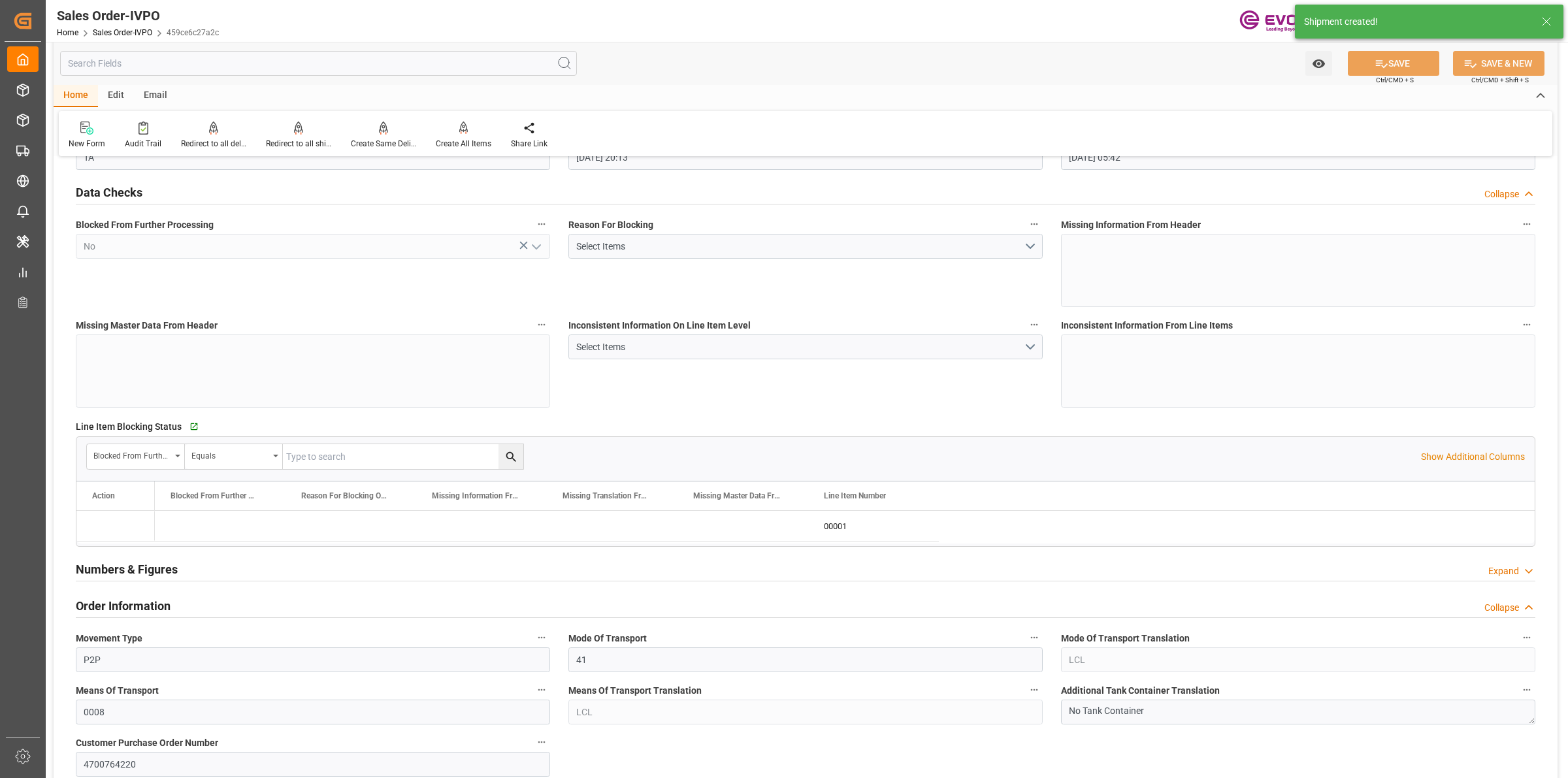
type input "[DATE] 05:42"
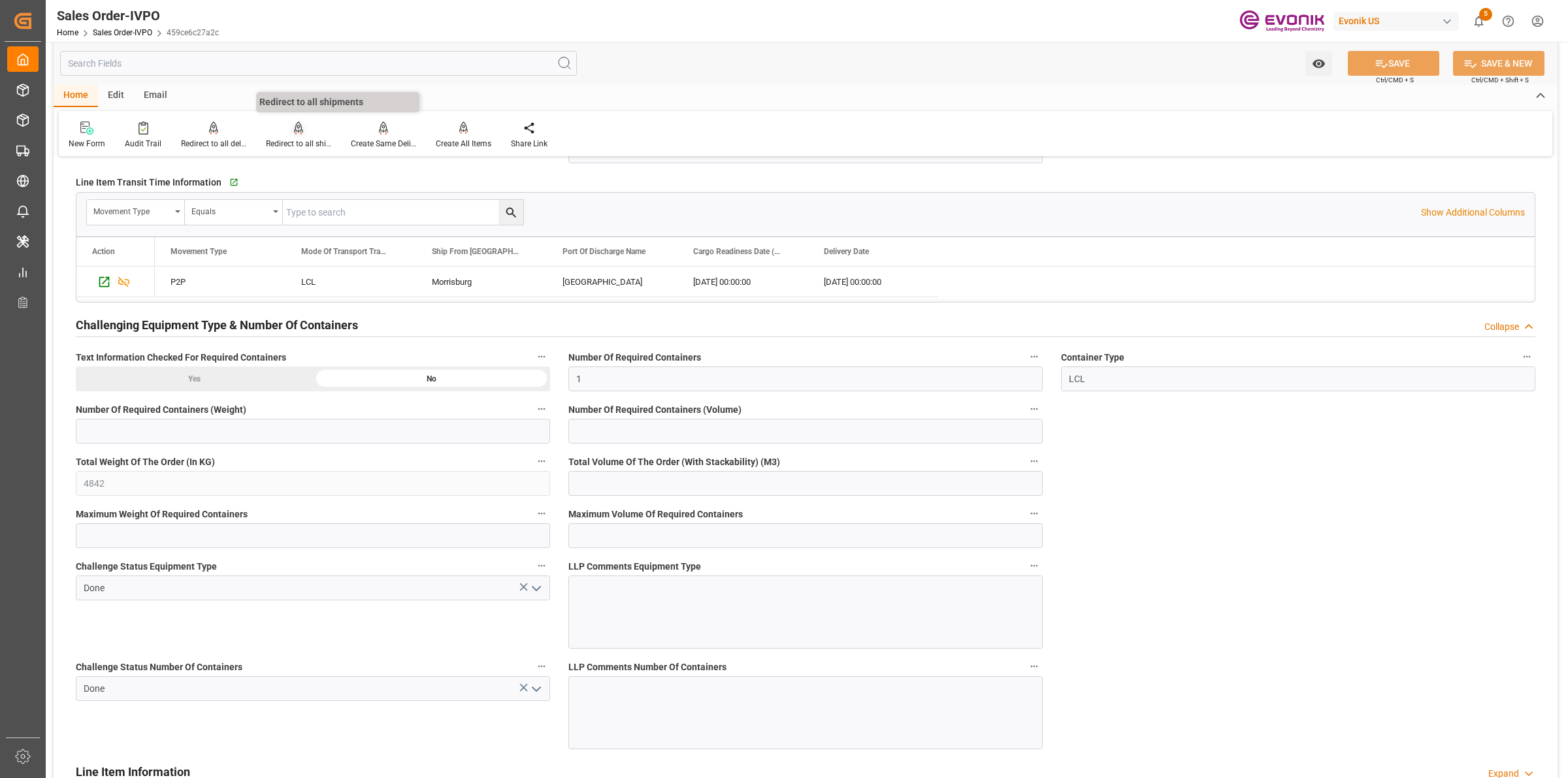
click at [291, 137] on div "Redirect to all shipments" at bounding box center [299, 143] width 66 height 11
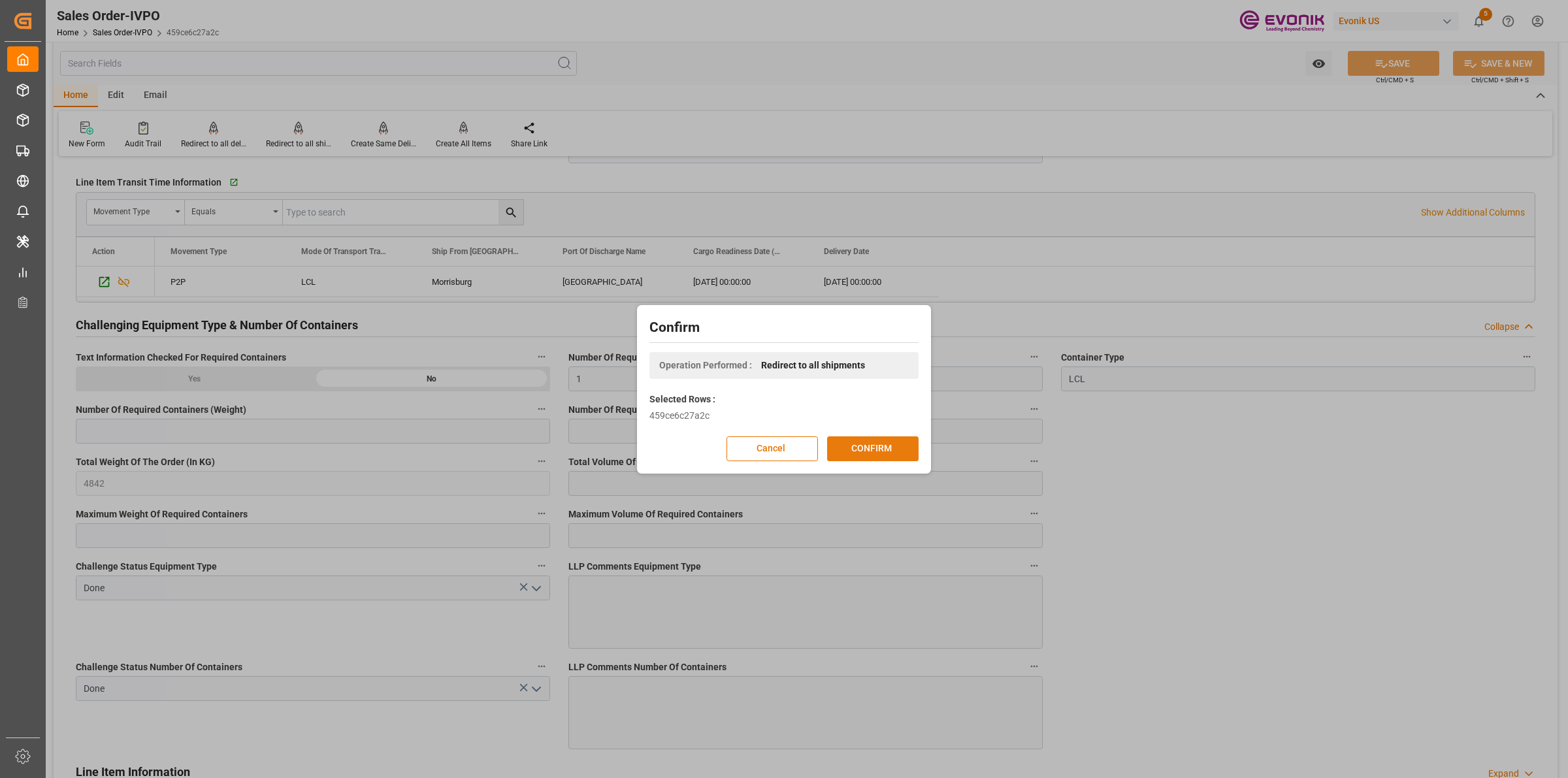
click at [877, 449] on button "CONFIRM" at bounding box center [873, 448] width 92 height 25
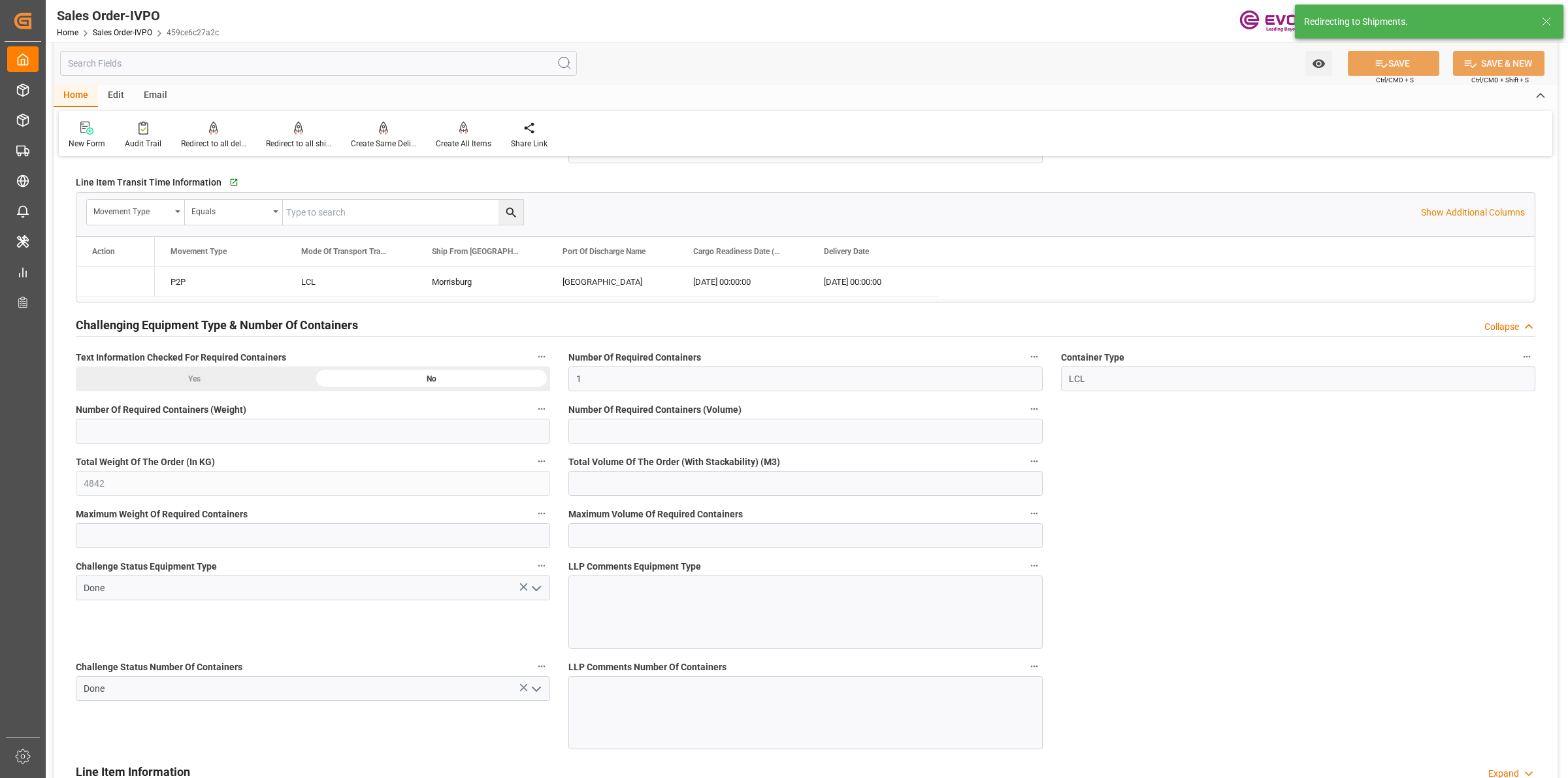
type input "[DATE] 20:13"
type input "[DATE] 05:42"
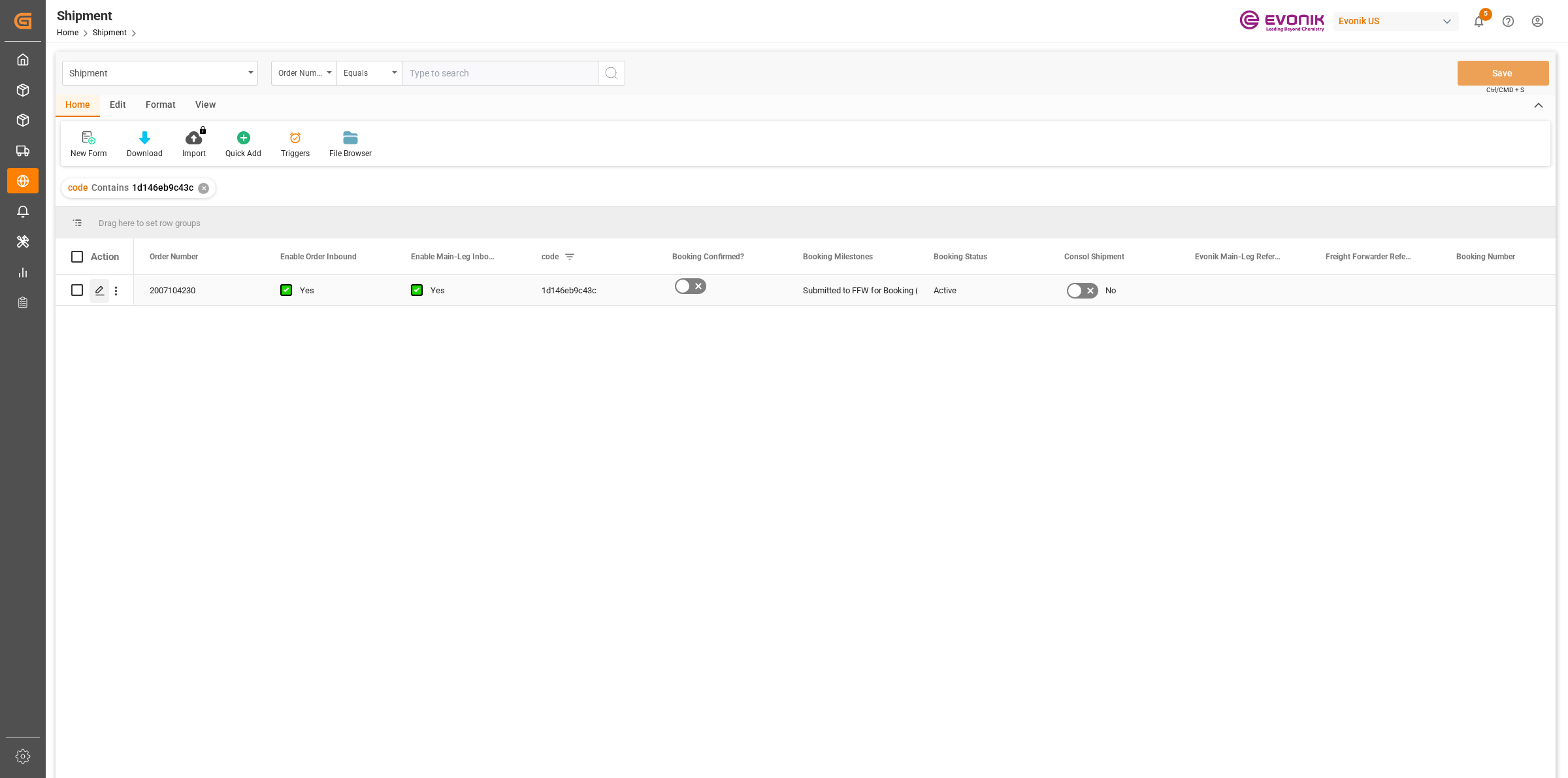
click at [95, 286] on icon "Press SPACE to select this row." at bounding box center [100, 291] width 11 height 11
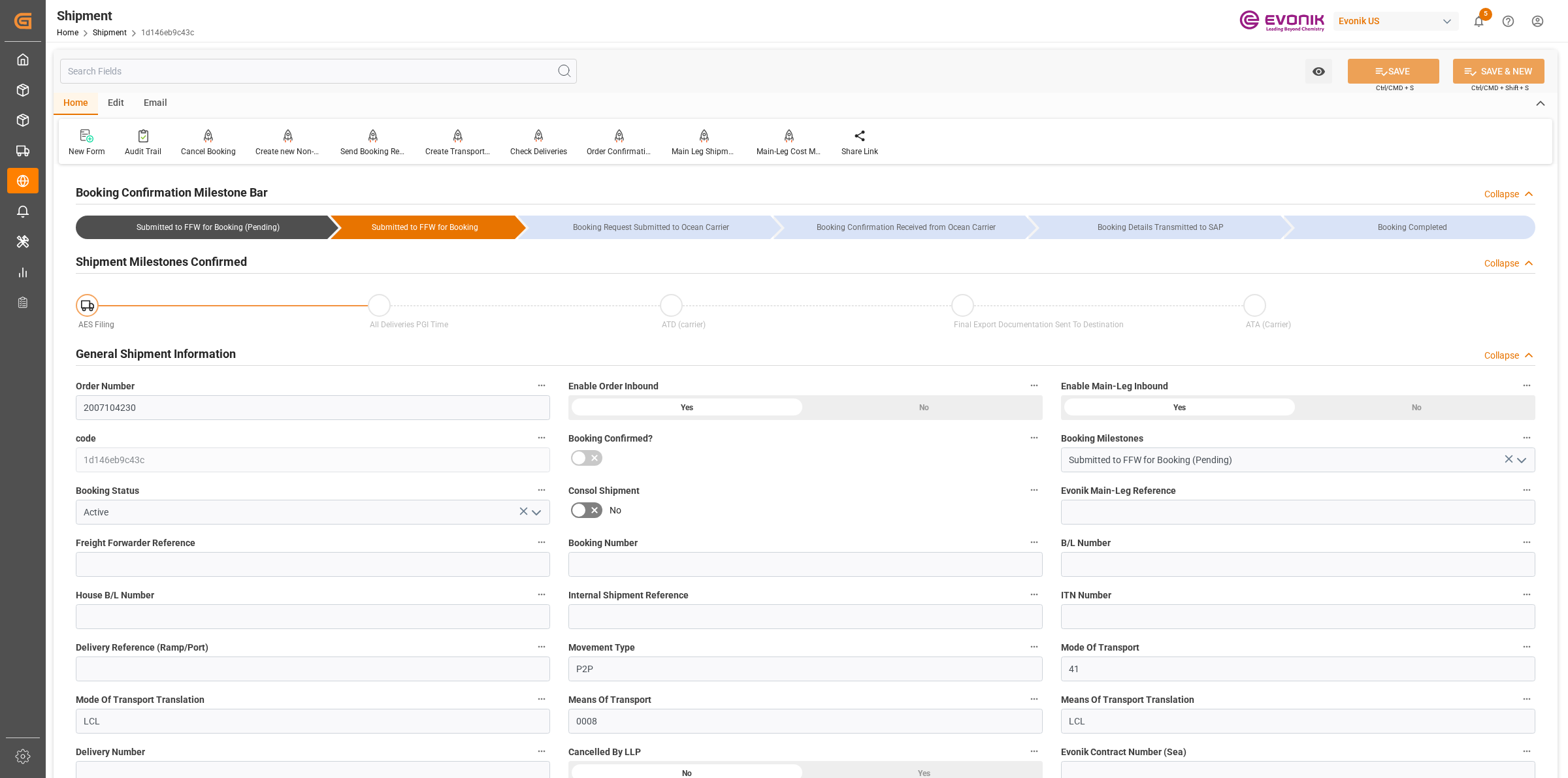
scroll to position [490, 0]
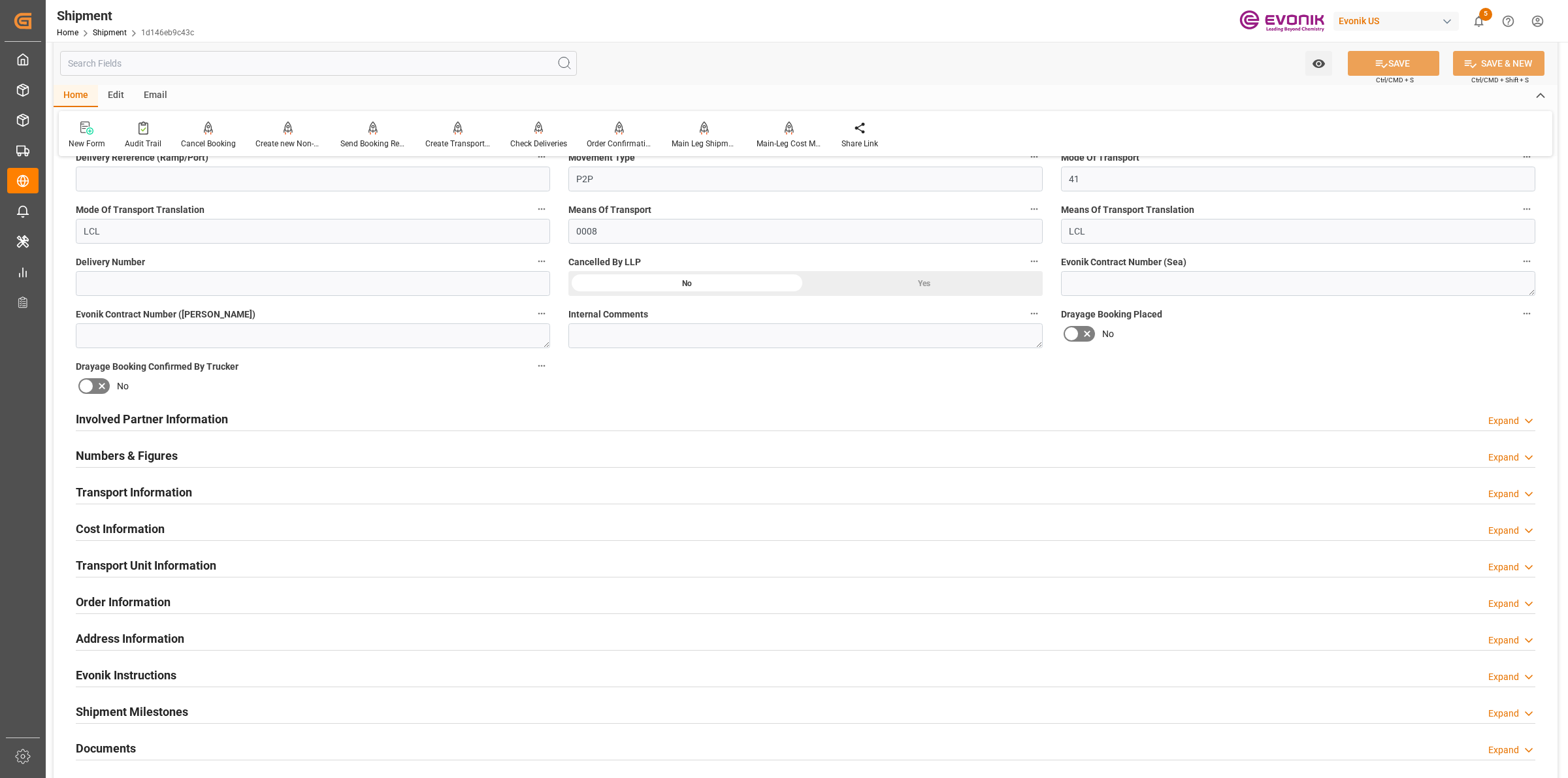
click at [648, 419] on div "Involved Partner Information Expand" at bounding box center [805, 418] width 1460 height 25
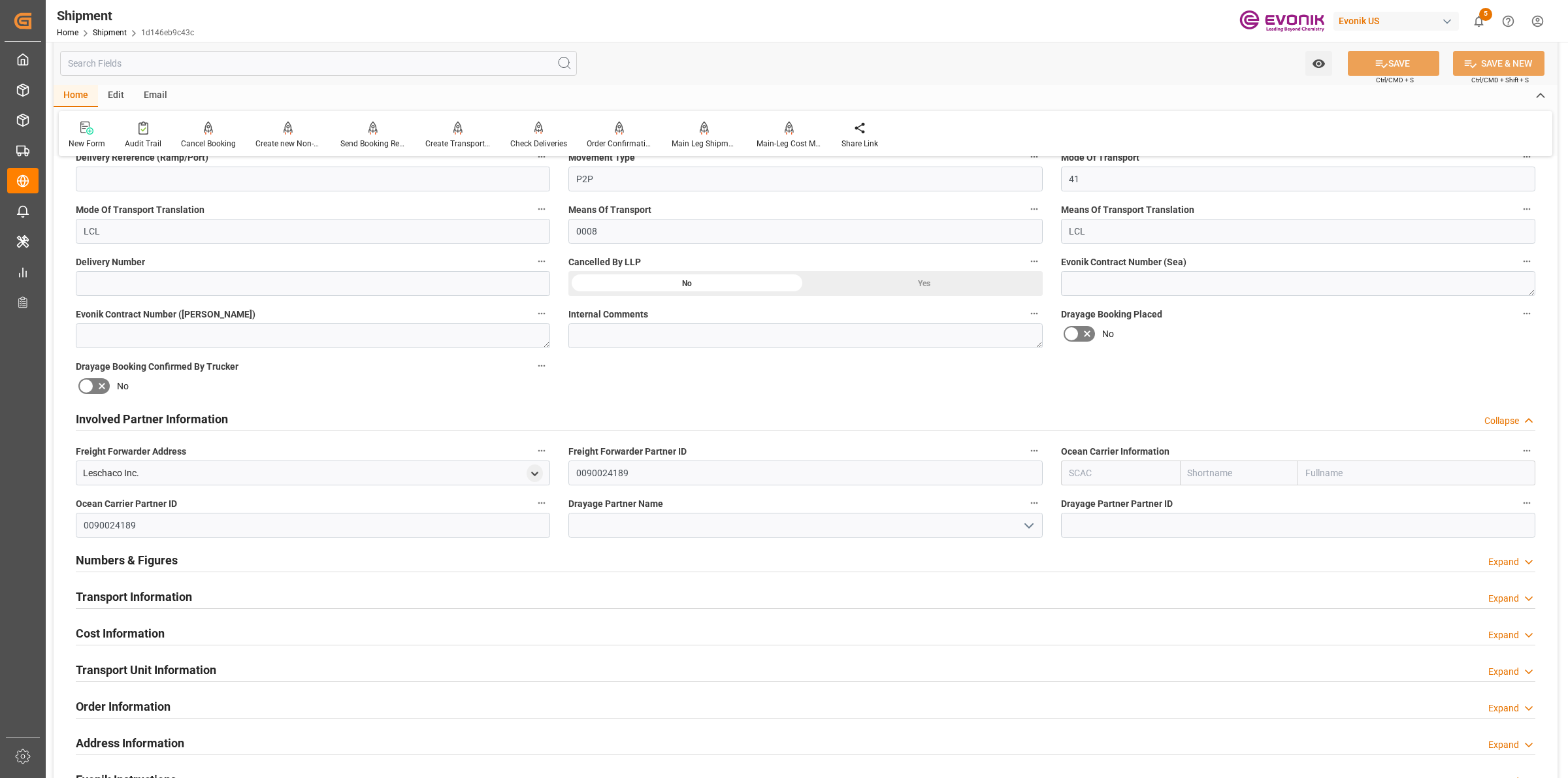
click at [1086, 476] on input "text" at bounding box center [1120, 473] width 119 height 25
click at [1072, 494] on div "ALRB" at bounding box center [1081, 502] width 38 height 29
type input "ALRB"
type input "AC Containerline"
type input "AC Containerline GmbH"
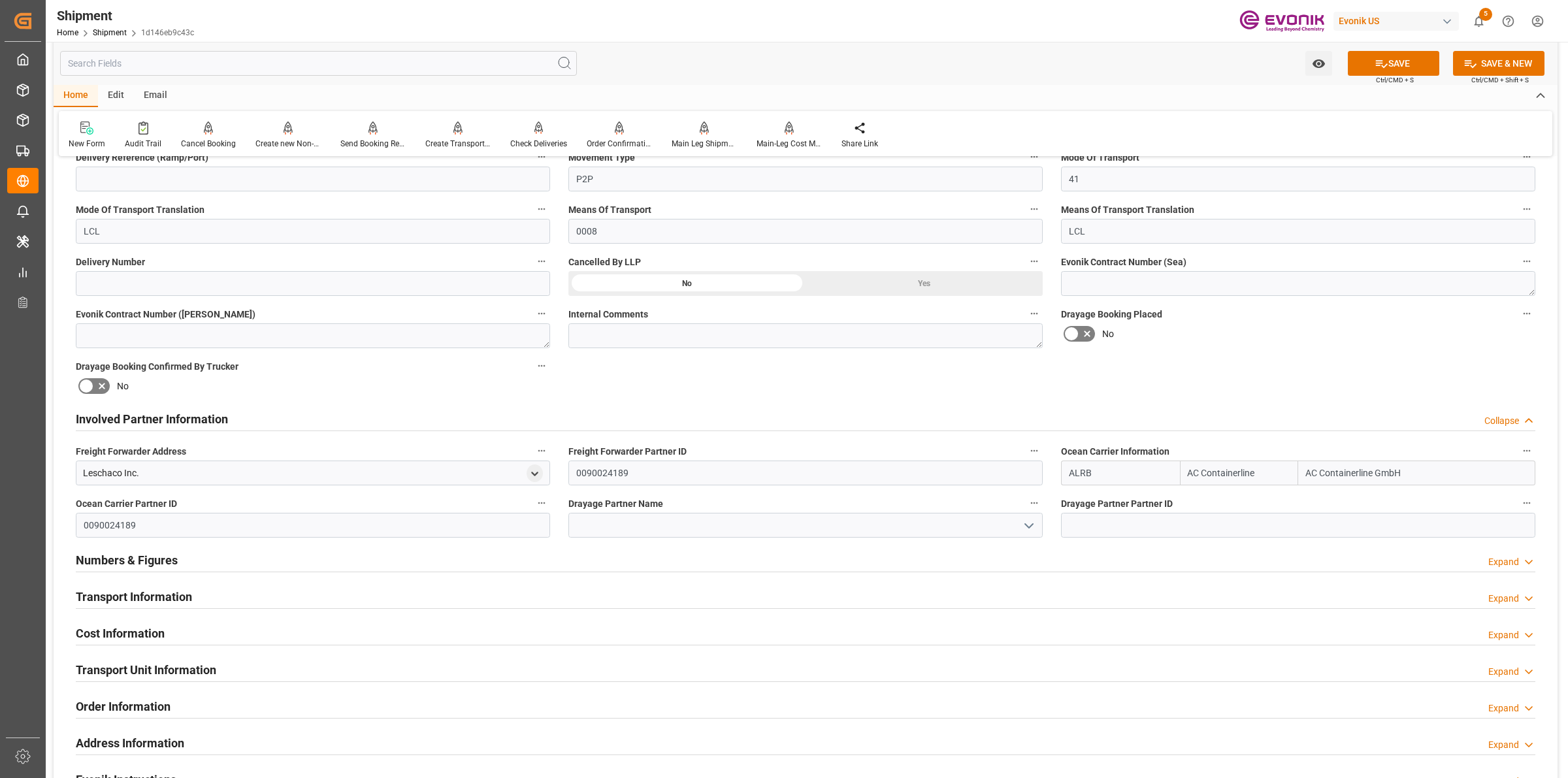
type input "ALRB"
click at [900, 519] on input at bounding box center [805, 525] width 474 height 25
paste input "Harland Veinotte"
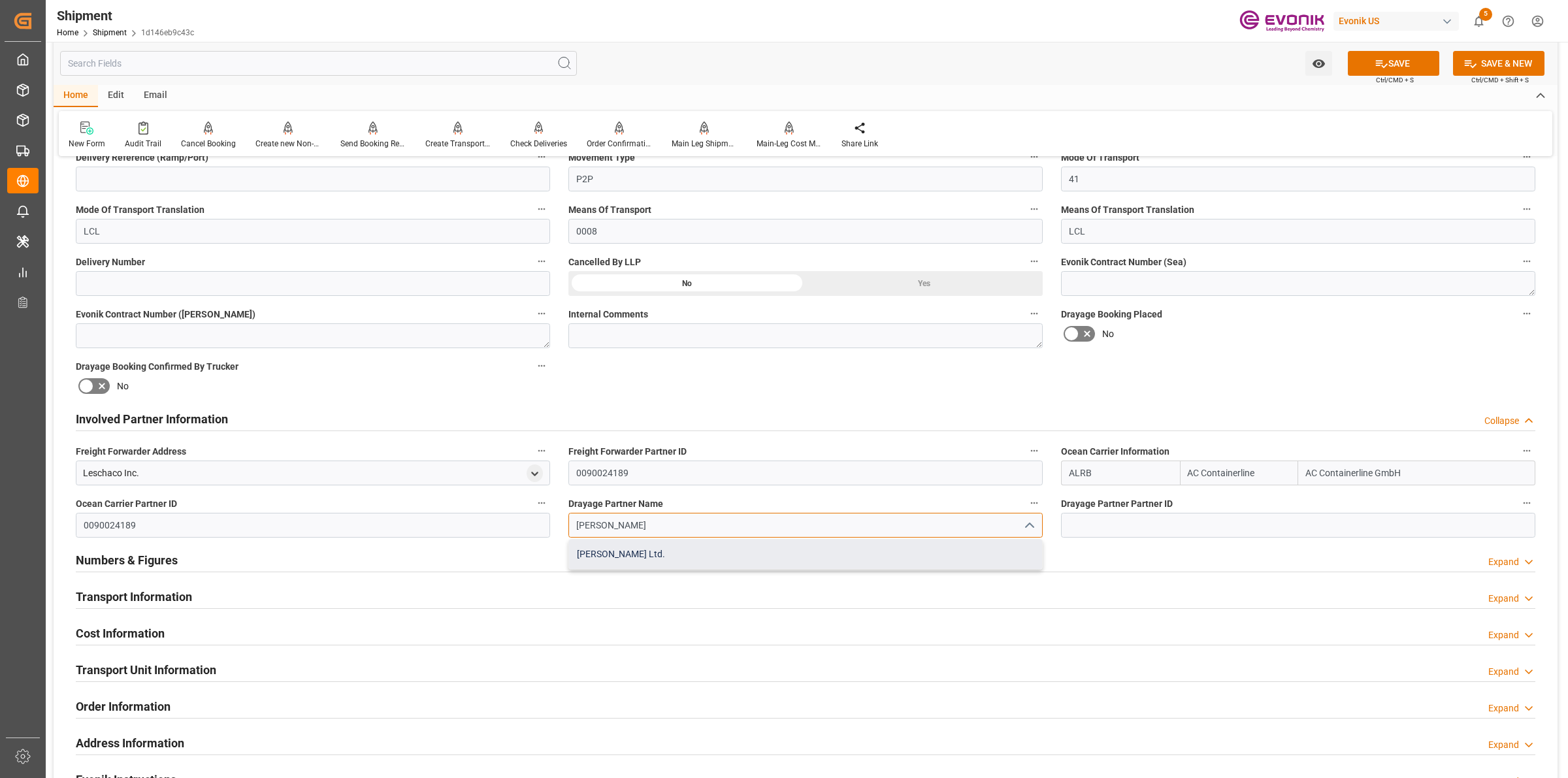
click at [693, 553] on div "Harland Veinotte Ltd." at bounding box center [805, 554] width 473 height 29
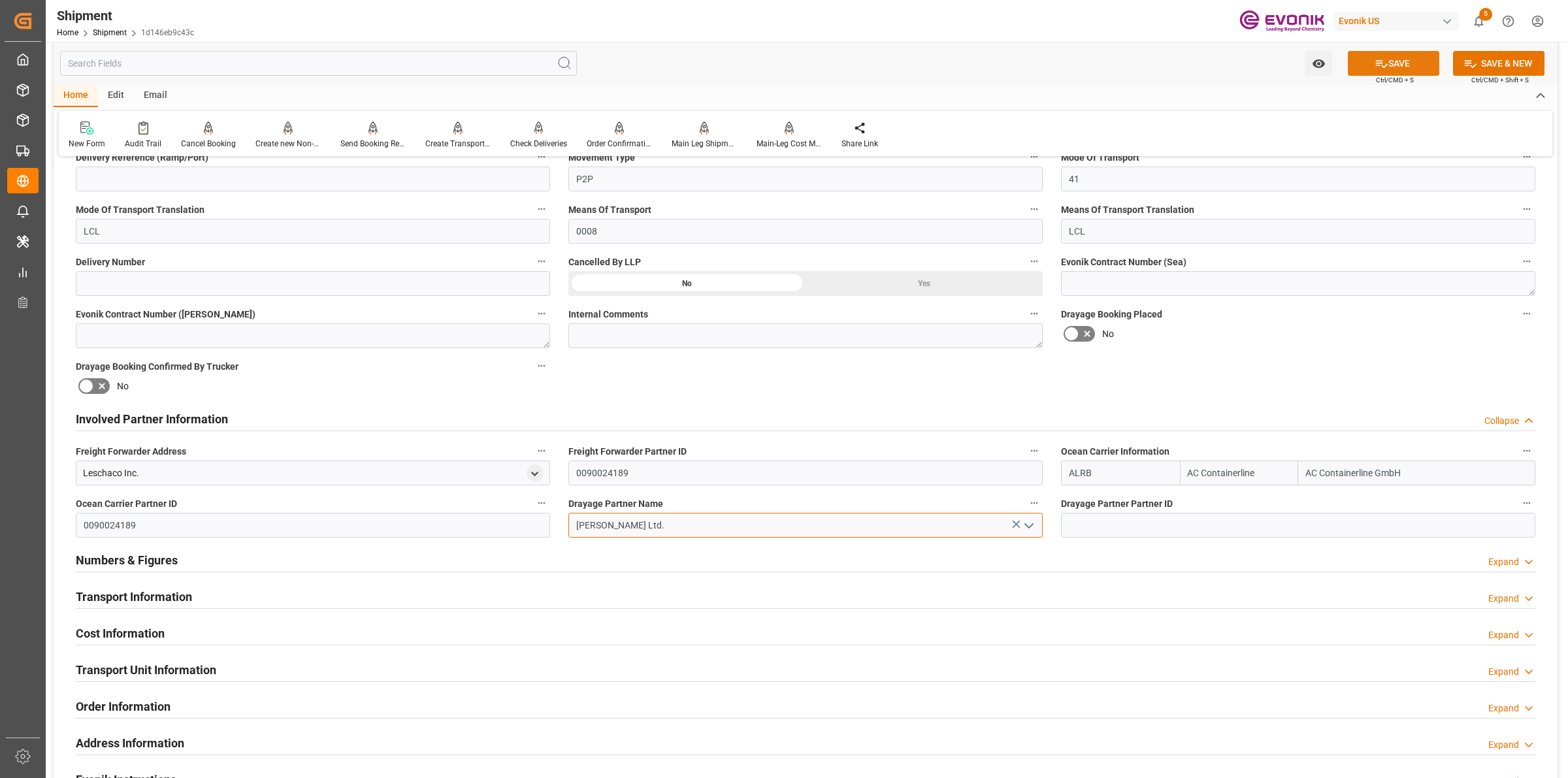
type input "Harland Veinotte Ltd."
click at [1396, 56] on button "SAVE" at bounding box center [1394, 63] width 92 height 25
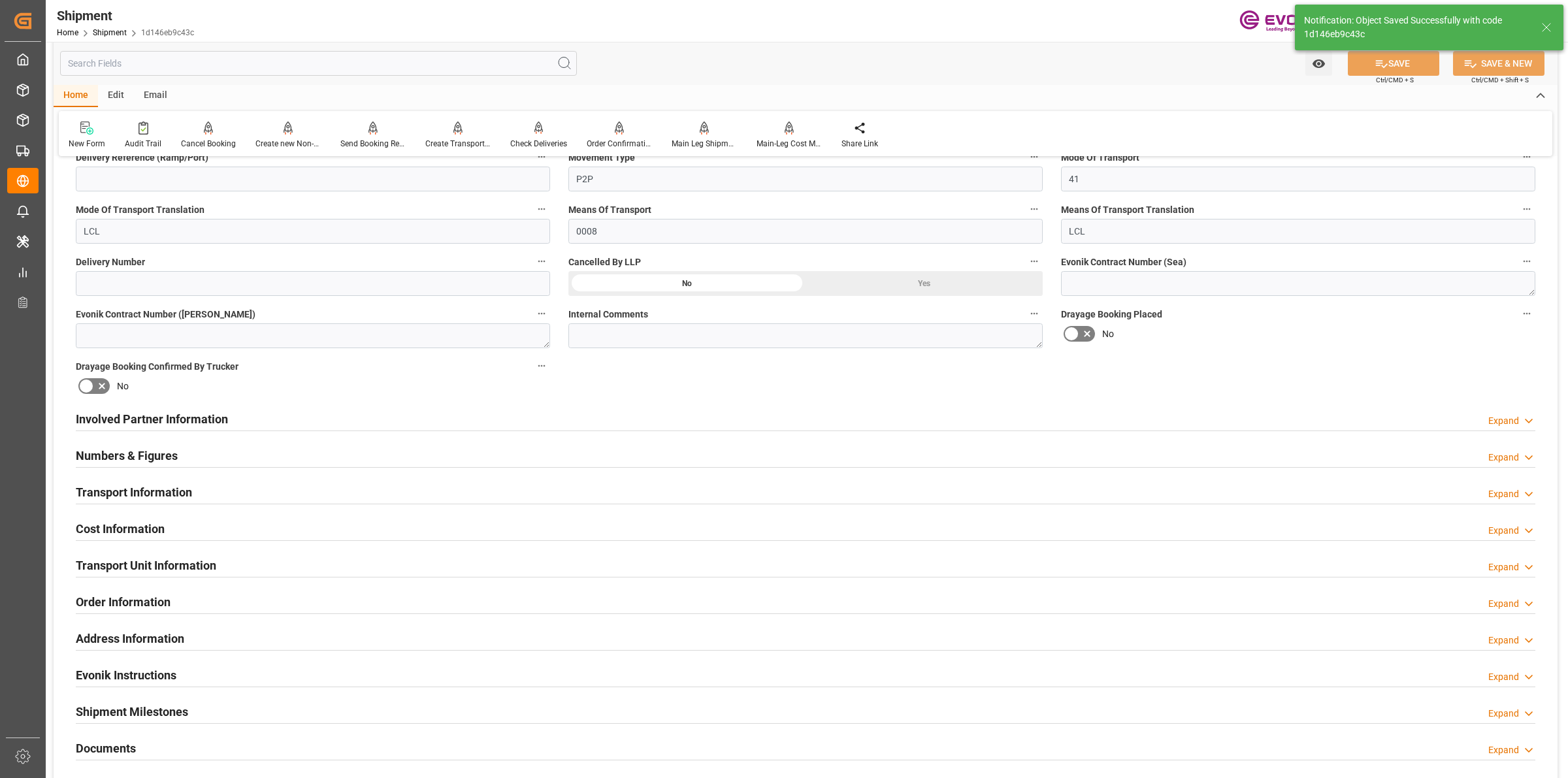
click at [563, 419] on div "Involved Partner Information Expand" at bounding box center [805, 418] width 1460 height 25
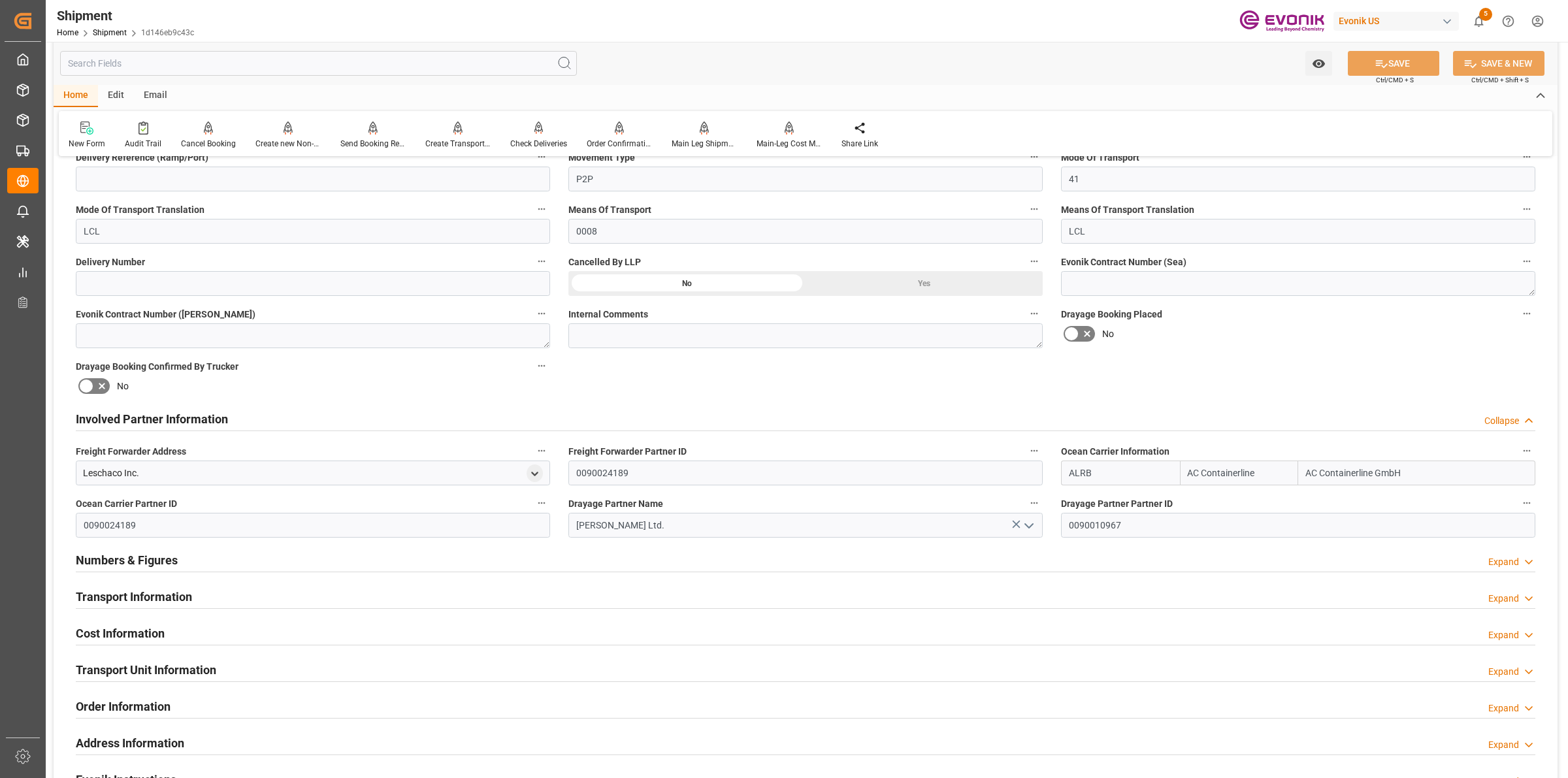
click at [563, 419] on div "Involved Partner Information Collapse" at bounding box center [805, 418] width 1460 height 25
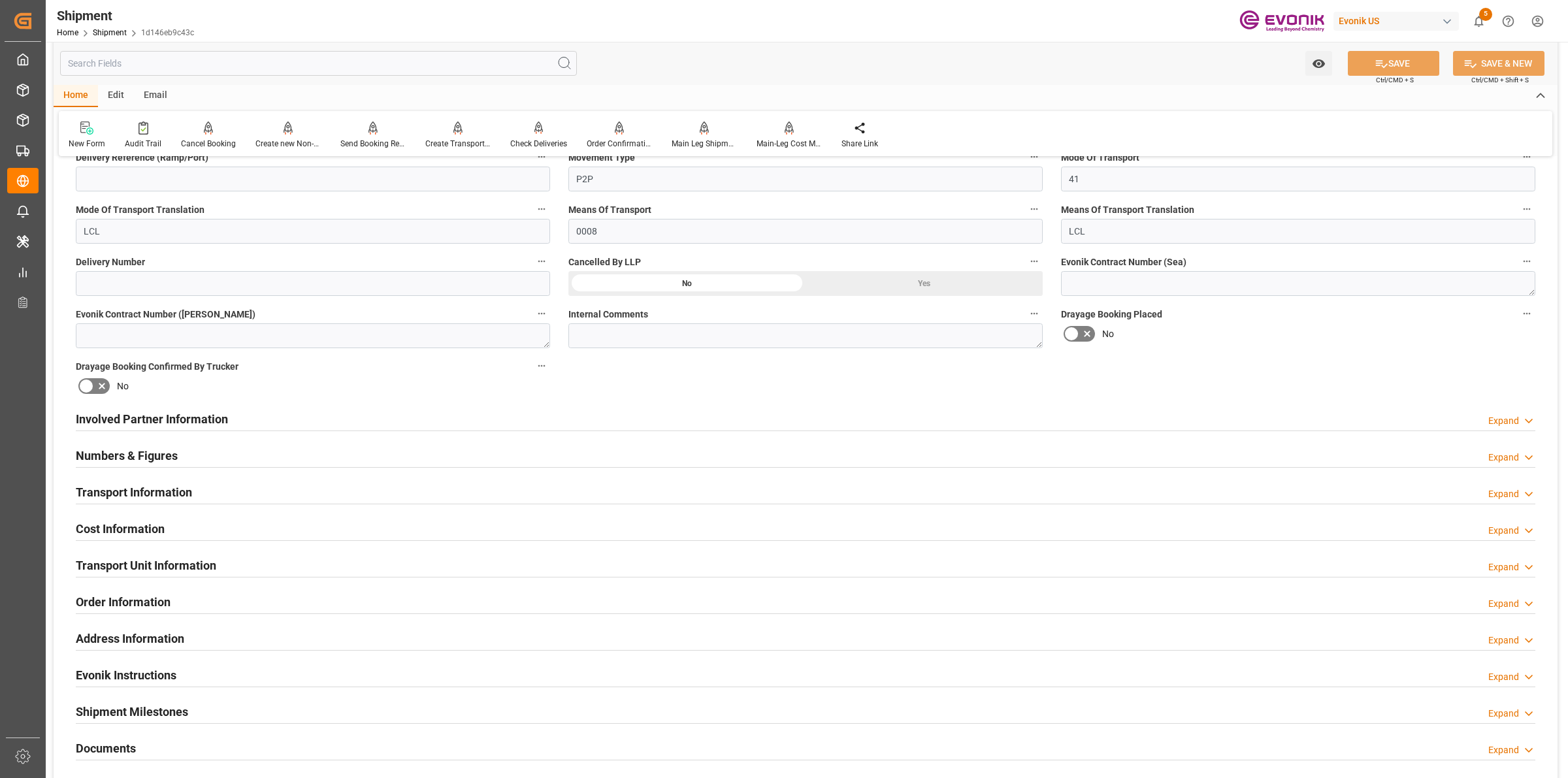
click at [193, 482] on div "Transport Information Expand" at bounding box center [805, 491] width 1460 height 25
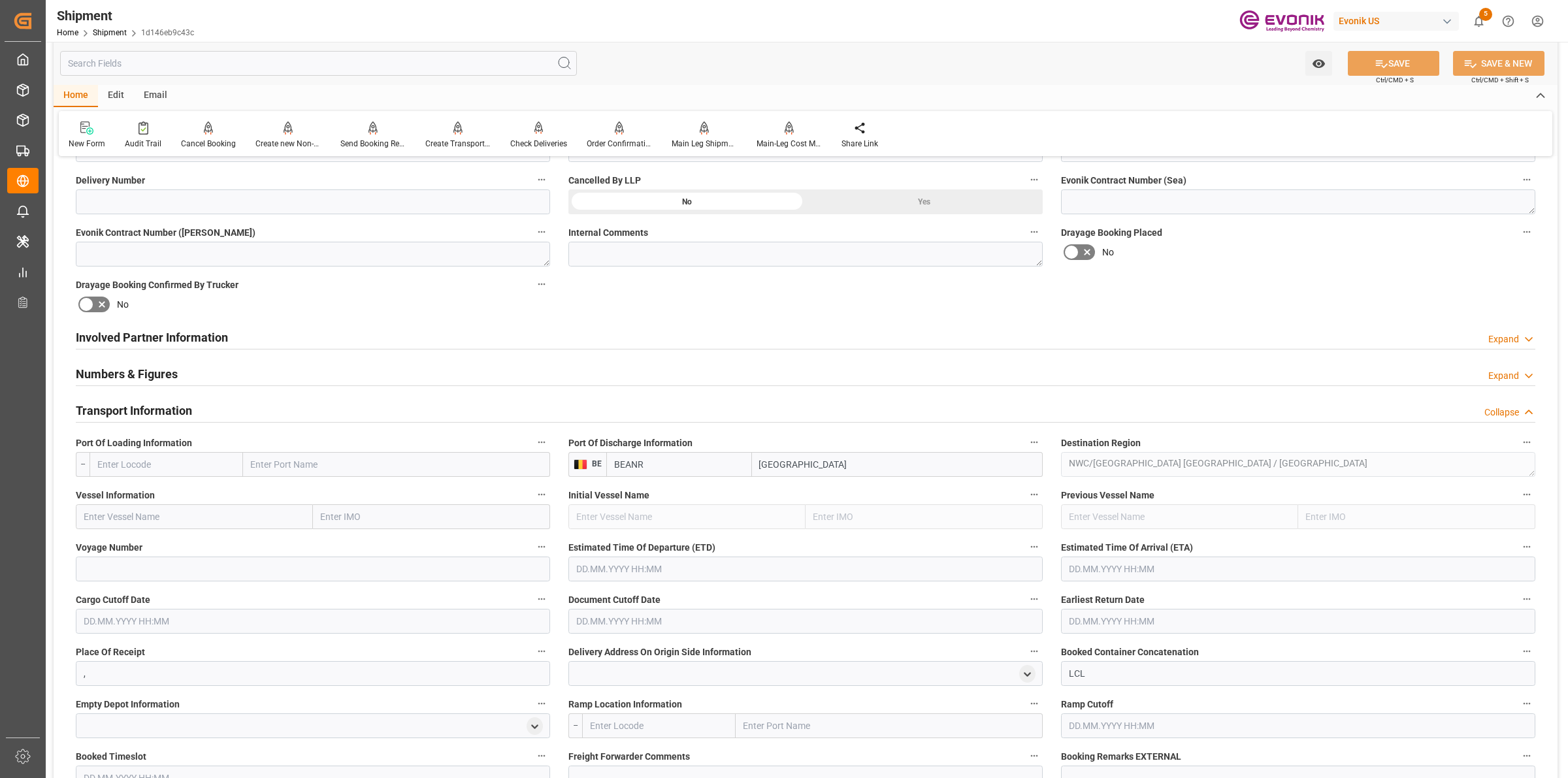
scroll to position [734, 0]
